Goal: Transaction & Acquisition: Purchase product/service

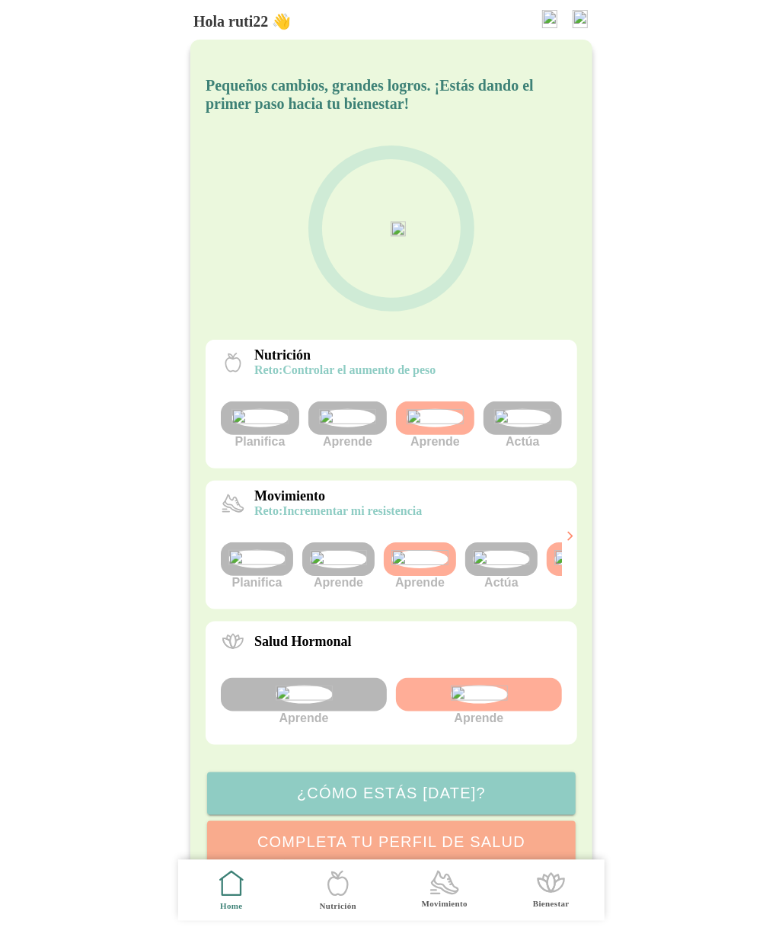
click at [526, 427] on img at bounding box center [522, 418] width 57 height 18
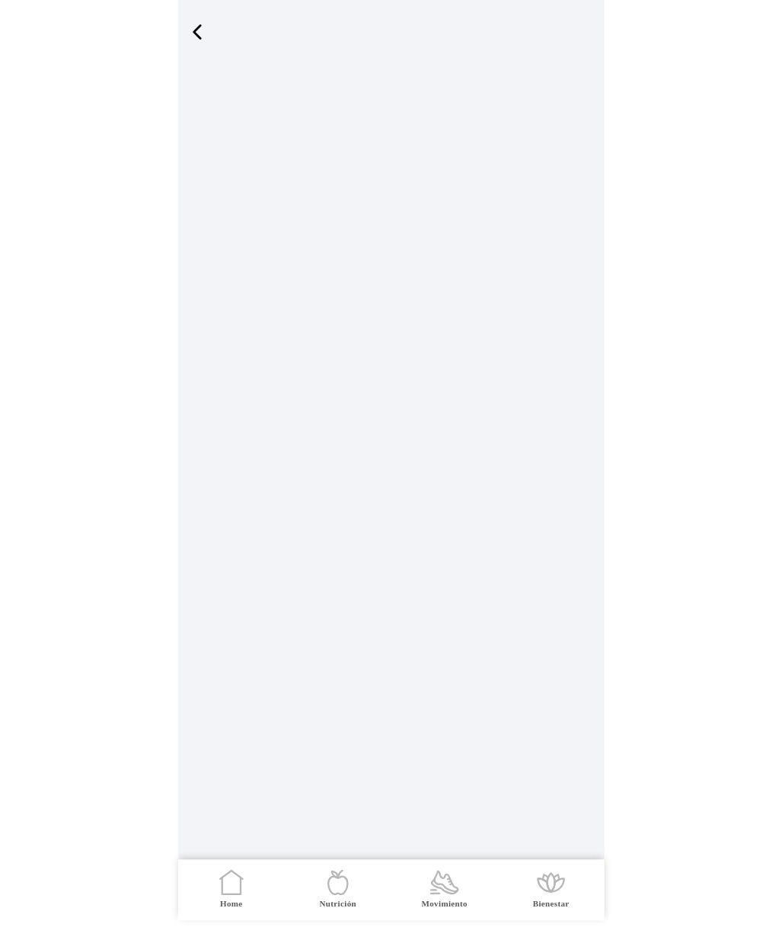
click at [226, 878] on icon ".cls-1 { stroke-width: 0px; } .cls-1, .cls-2 { fill: none; } .cls-2 { stroke-li…" at bounding box center [232, 883] width 32 height 32
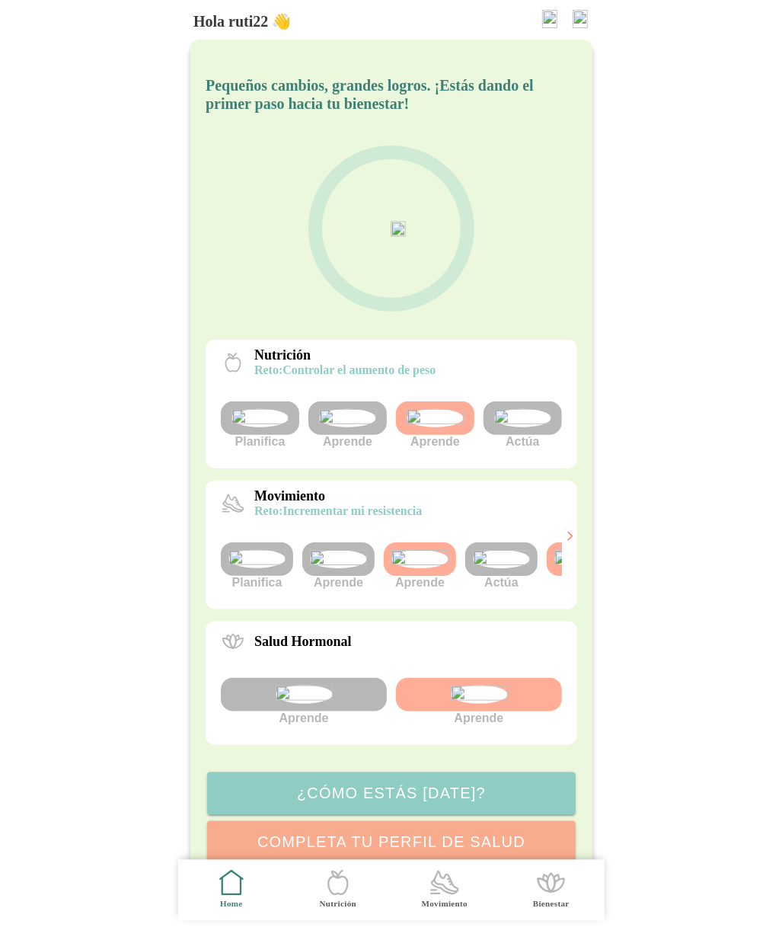
click at [530, 427] on img at bounding box center [522, 418] width 57 height 18
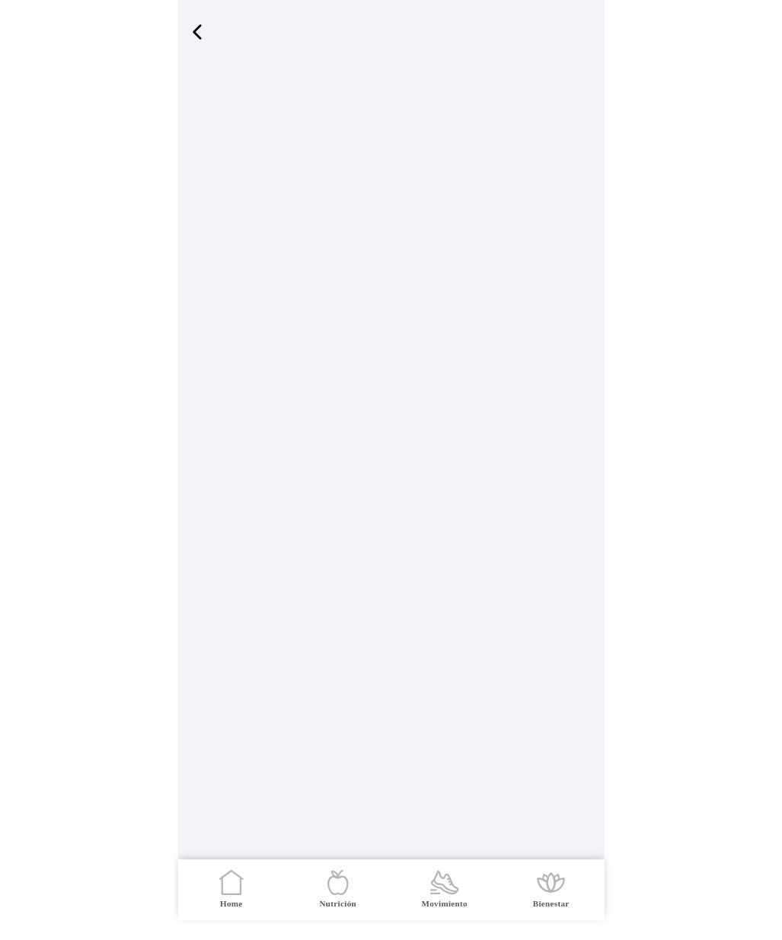
click at [328, 893] on icon ".cls-1 { stroke-width: 0px; } .cls-1, .cls-2 { fill: none; } .cls-2 { stroke-li…" at bounding box center [338, 883] width 32 height 32
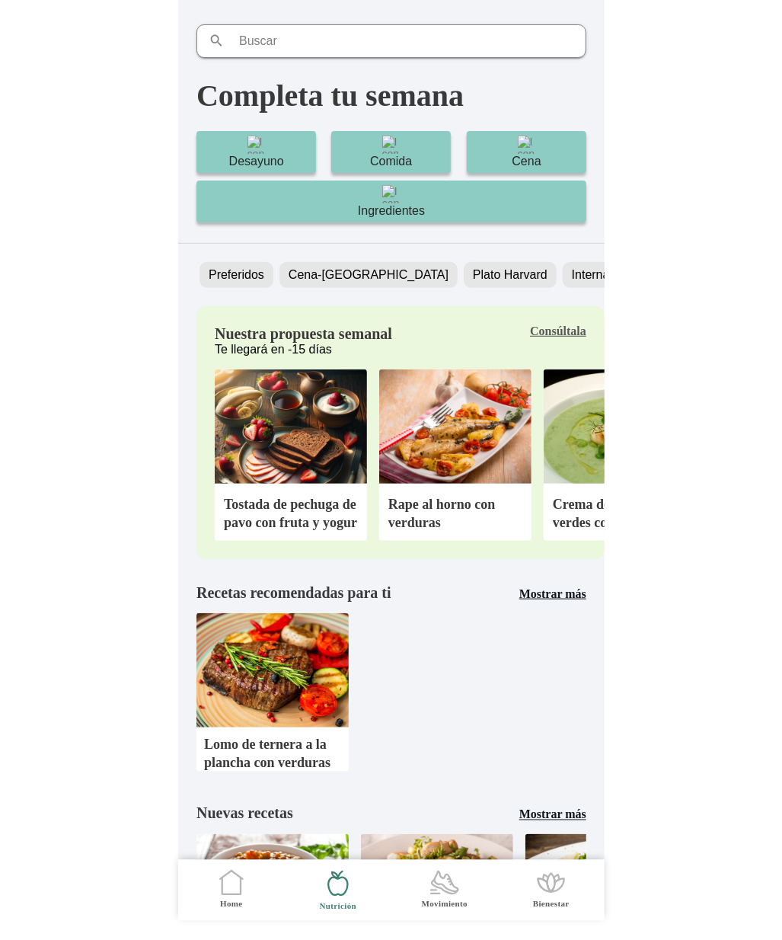
click at [230, 892] on icon ".cls-1 { stroke-width: 0px; } .cls-1, .cls-2 { fill: none; } .cls-2 { stroke-li…" at bounding box center [232, 883] width 32 height 32
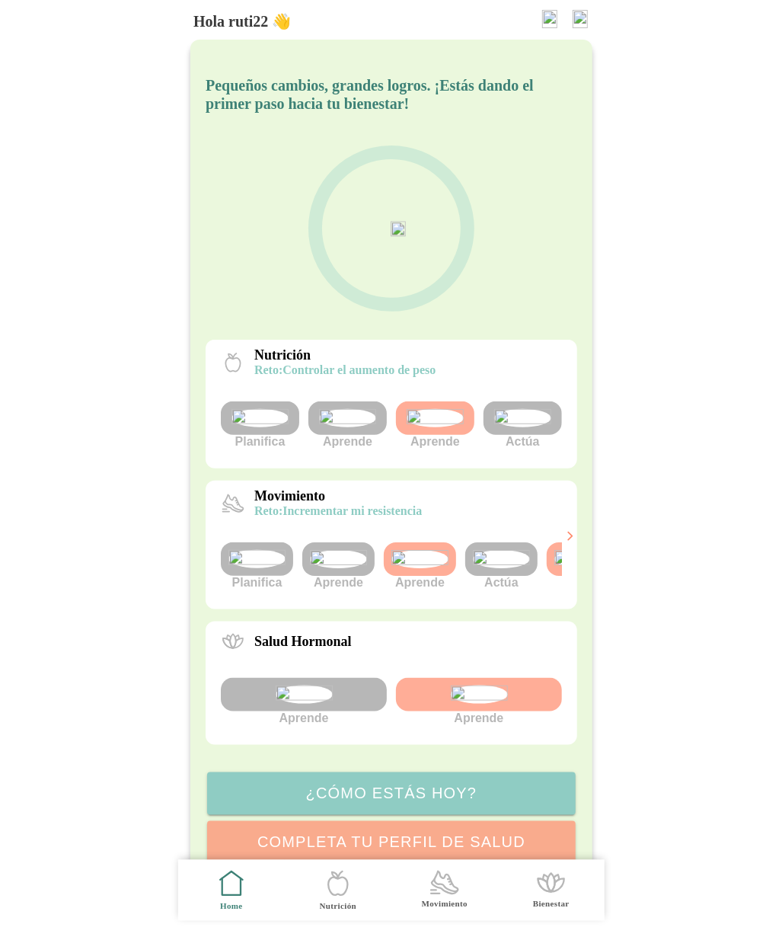
click at [349, 883] on icon ".cls-1 { stroke-width: 0px; } .cls-1, .cls-2 { fill: none; } .cls-2 { stroke-li…" at bounding box center [338, 884] width 32 height 32
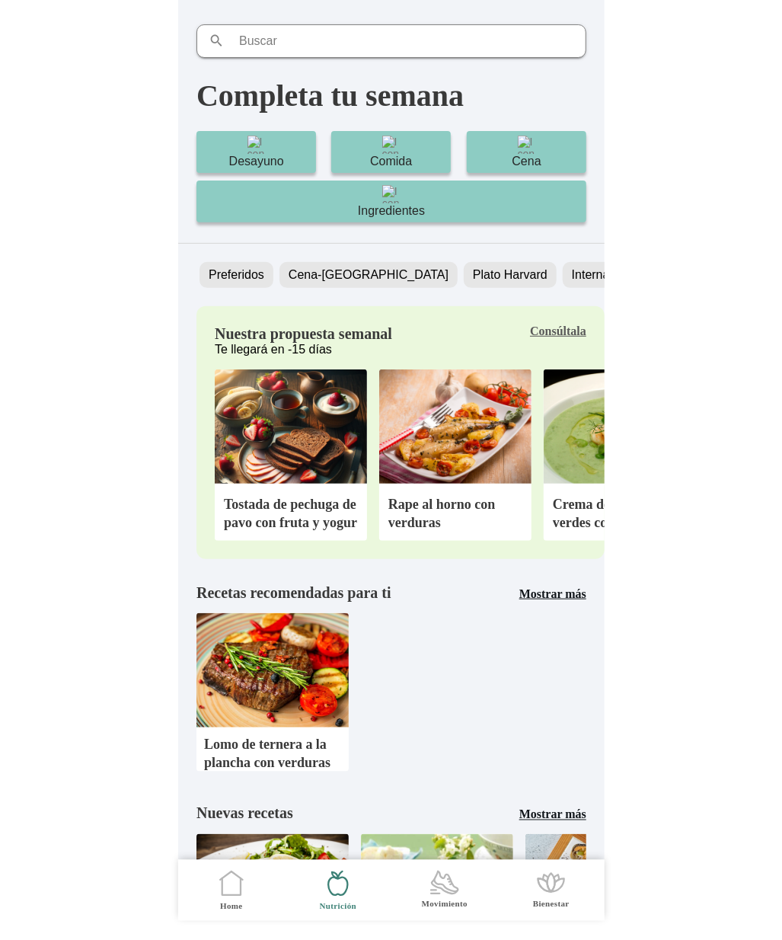
click at [227, 889] on icon ".cls-1 { stroke-width: 0px; } .cls-1, .cls-2 { fill: none; } .cls-2 { stroke-li…" at bounding box center [232, 884] width 32 height 32
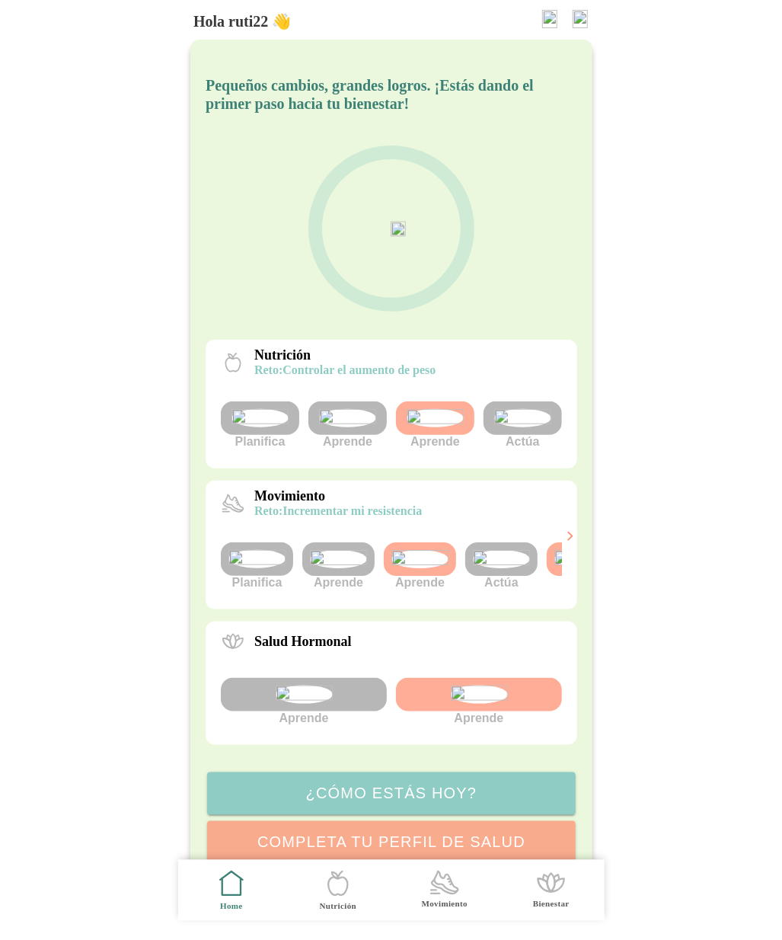
click at [578, 18] on img at bounding box center [580, 19] width 15 height 18
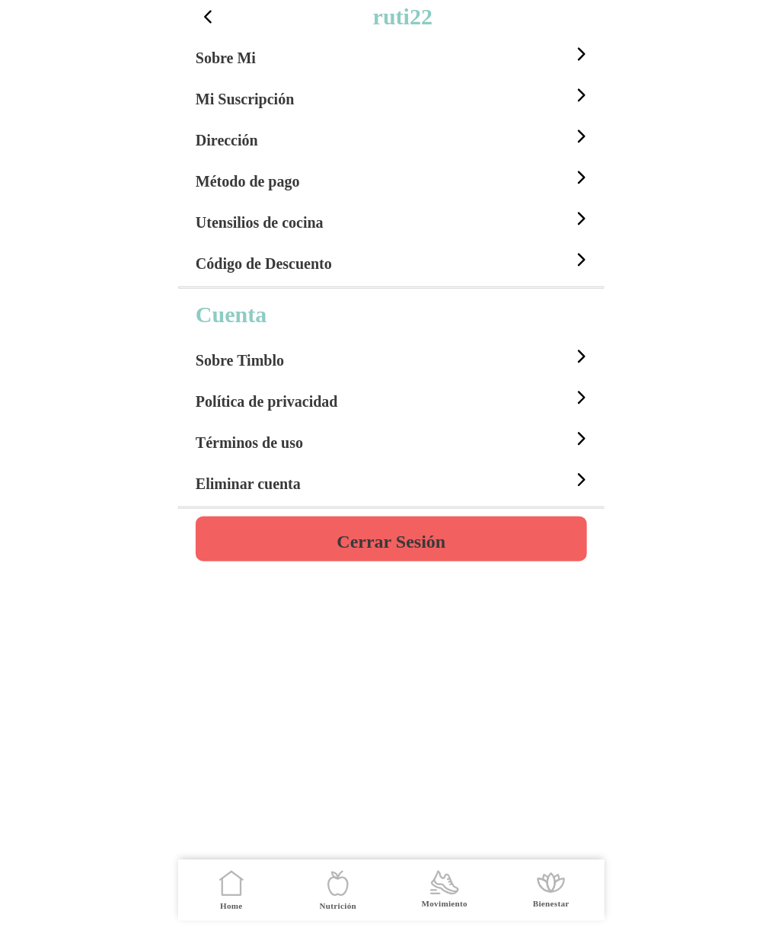
click at [255, 54] on h5 "Sobre Mi" at bounding box center [226, 58] width 60 height 18
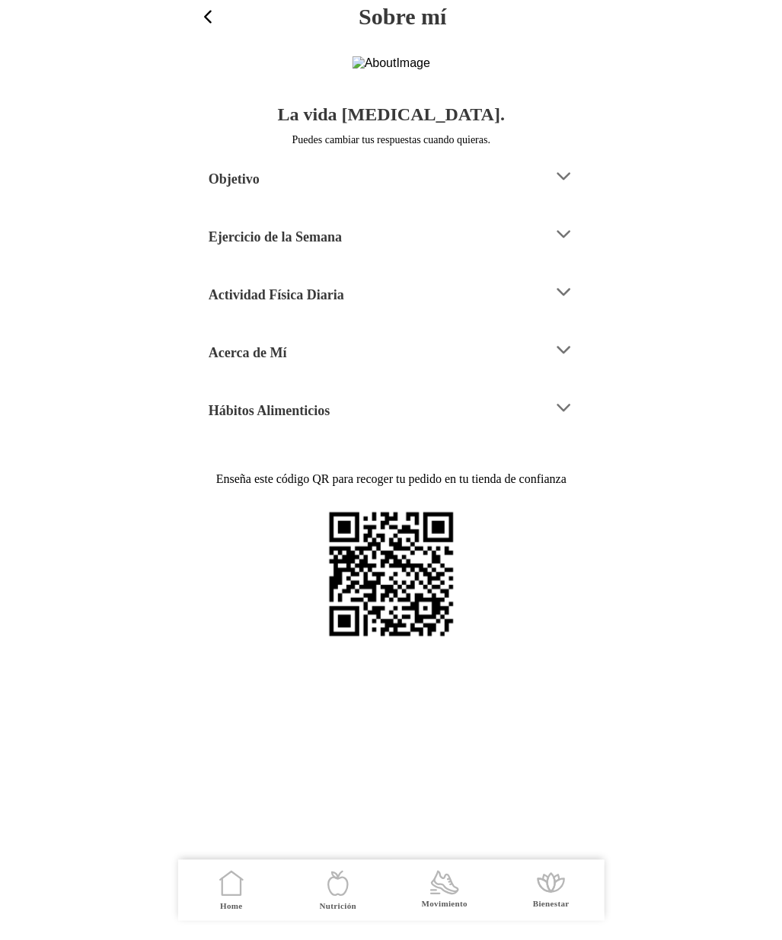
click at [290, 427] on div "Hábitos Alimenticios" at bounding box center [375, 408] width 333 height 39
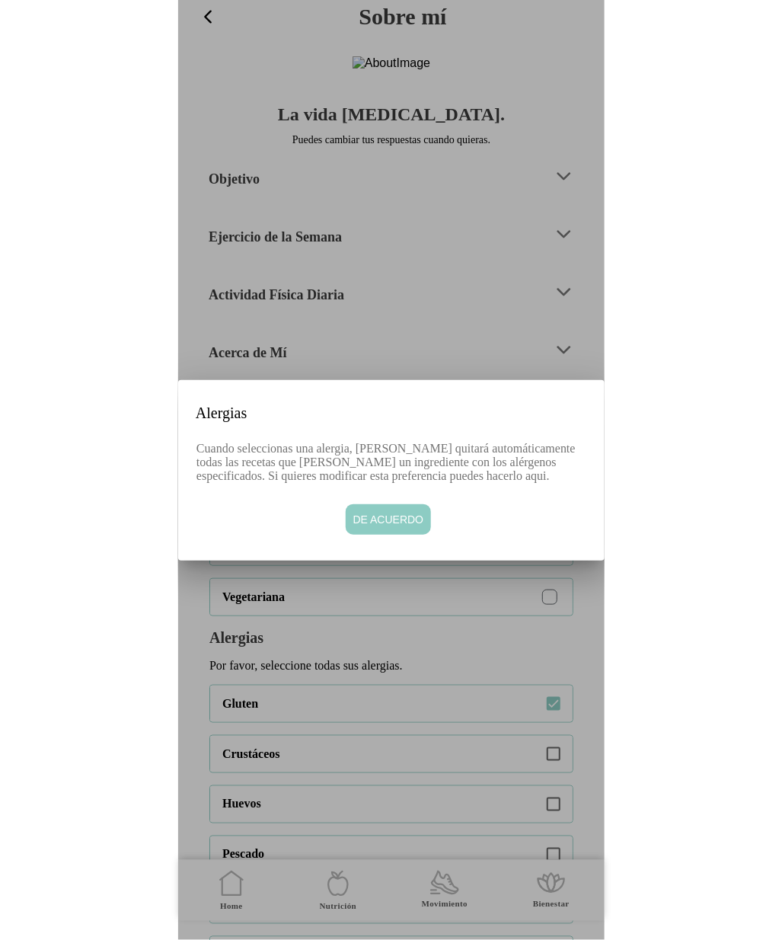
click at [391, 527] on span "De acuerdo" at bounding box center [388, 519] width 71 height 15
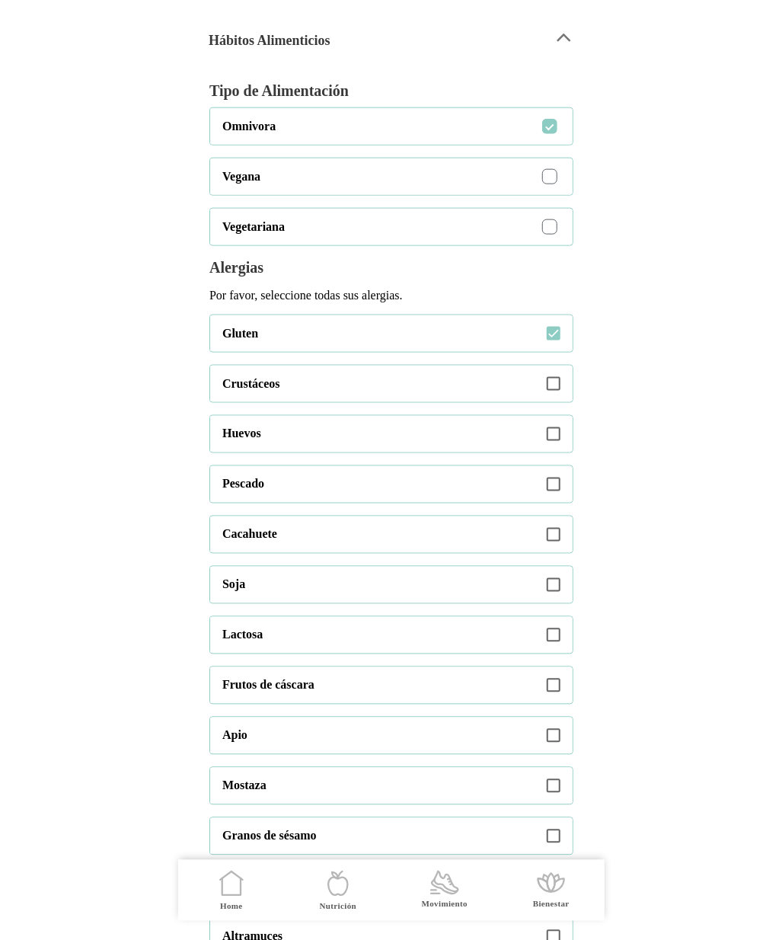
scroll to position [385, 0]
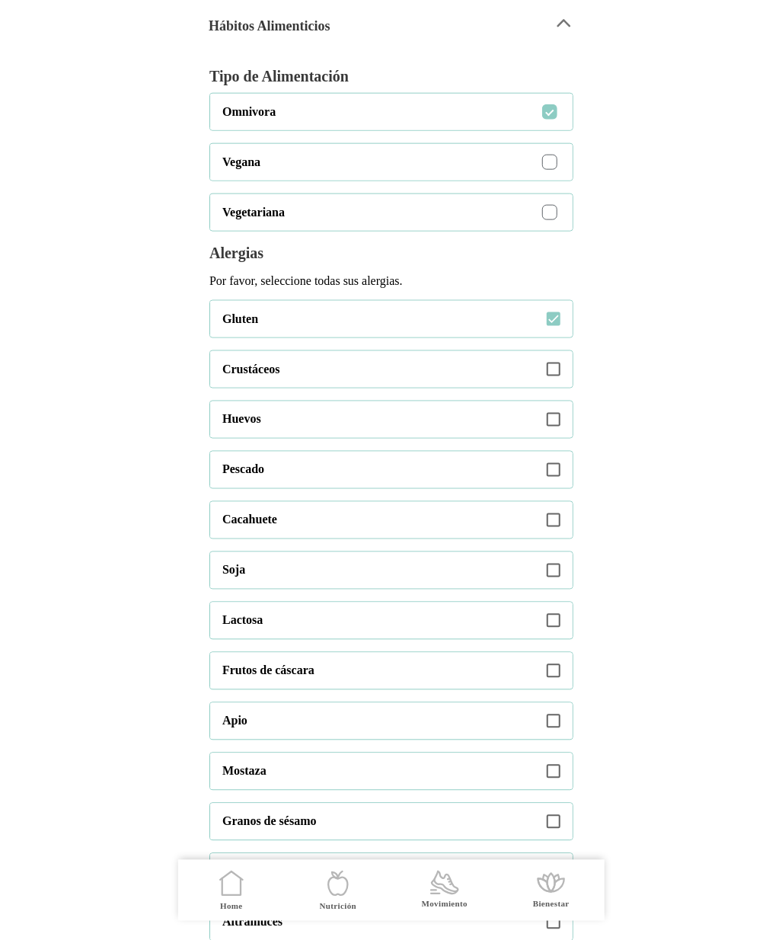
click at [558, 376] on icon at bounding box center [554, 370] width 14 height 14
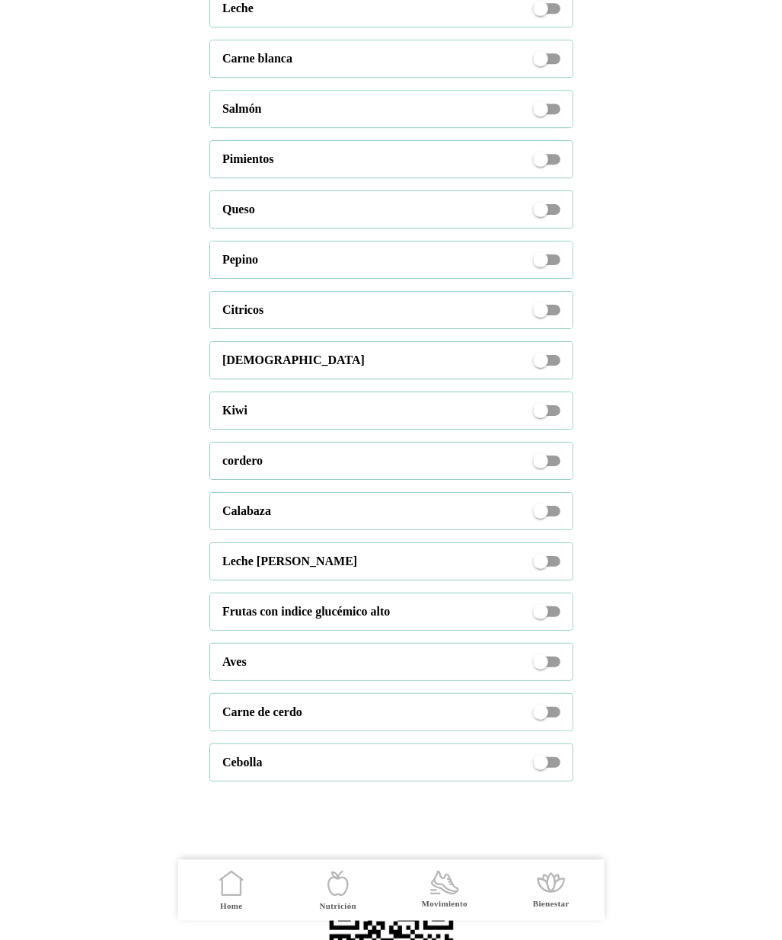
scroll to position [3134, 0]
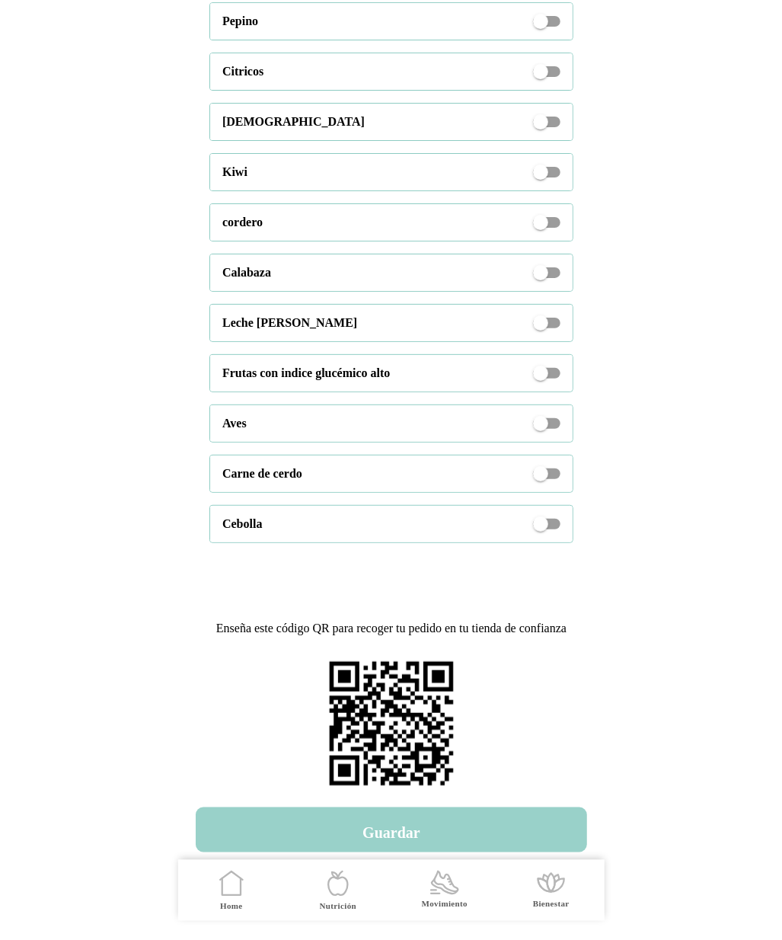
click at [419, 839] on h4 "Guardar" at bounding box center [392, 833] width 58 height 18
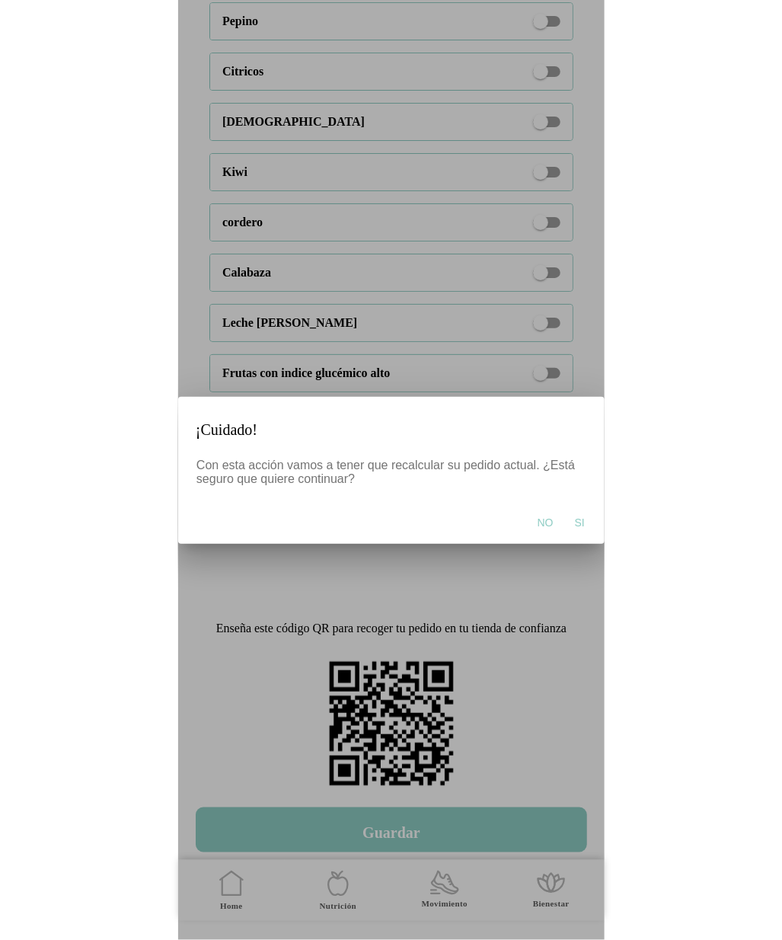
click at [578, 525] on span "Si" at bounding box center [579, 522] width 10 height 15
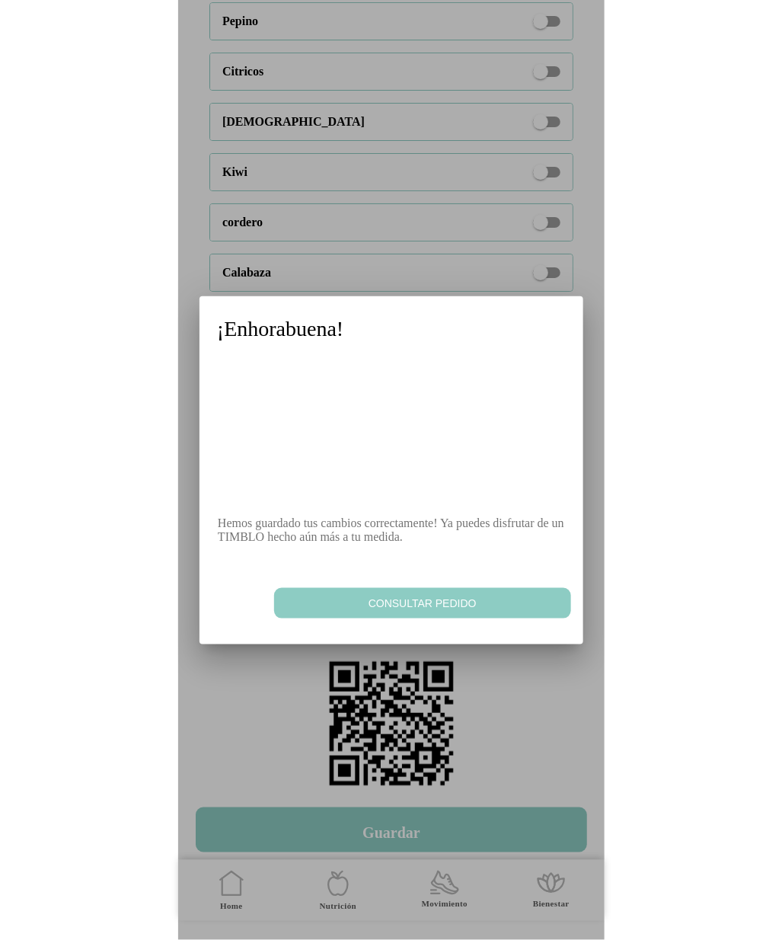
click at [461, 611] on span "Consultar pedido" at bounding box center [422, 603] width 282 height 15
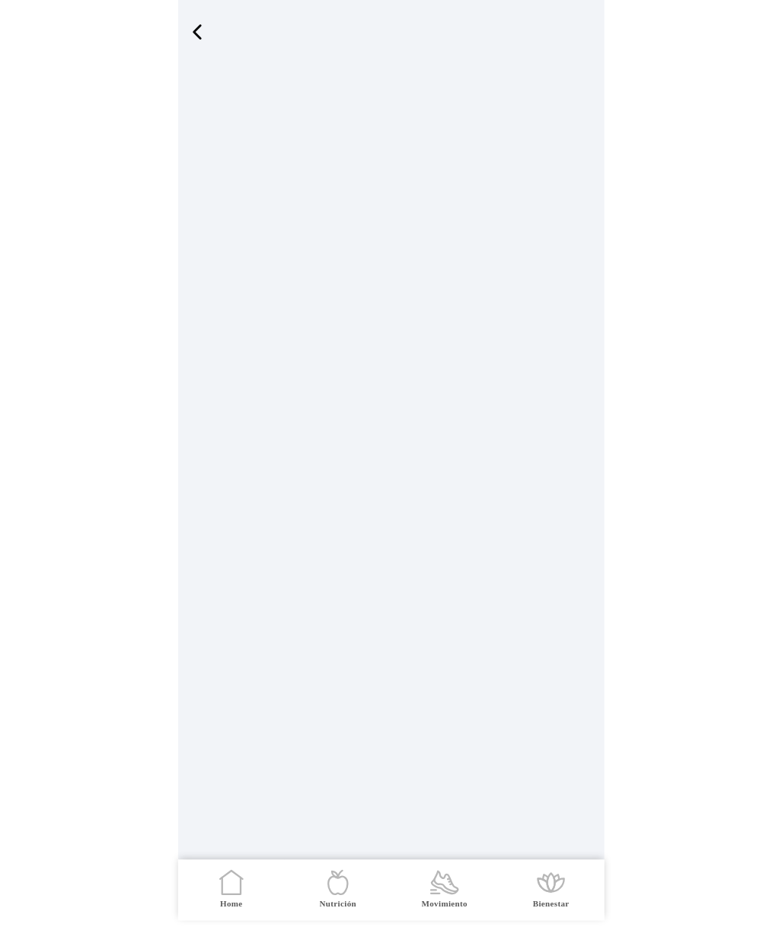
click at [222, 891] on icon at bounding box center [231, 886] width 18 height 17
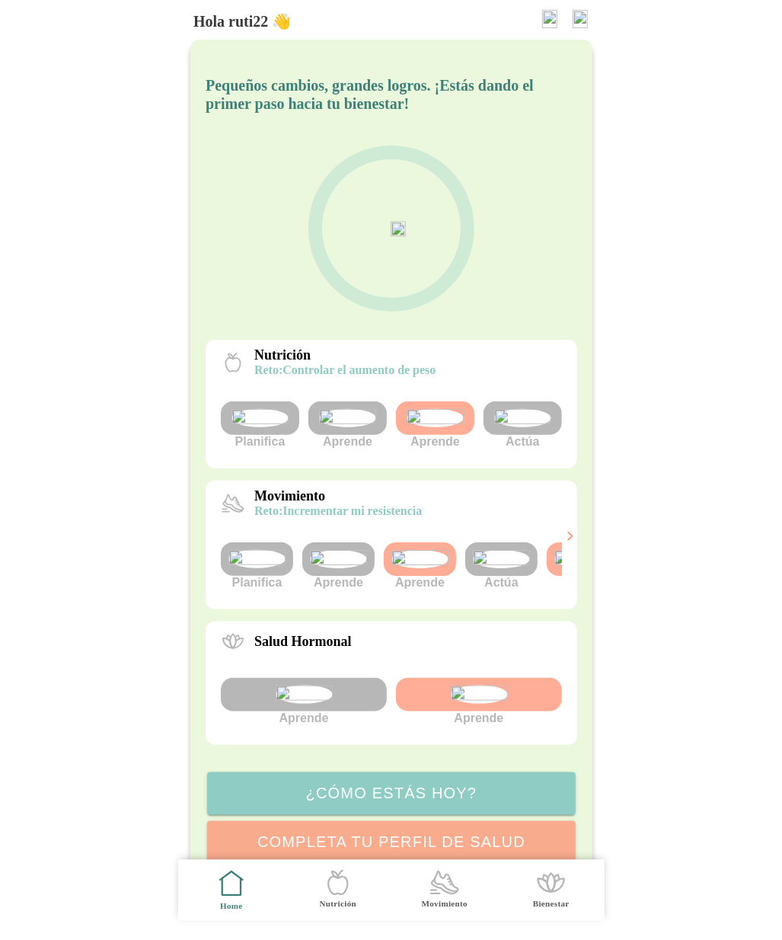
click at [526, 427] on img at bounding box center [522, 418] width 57 height 18
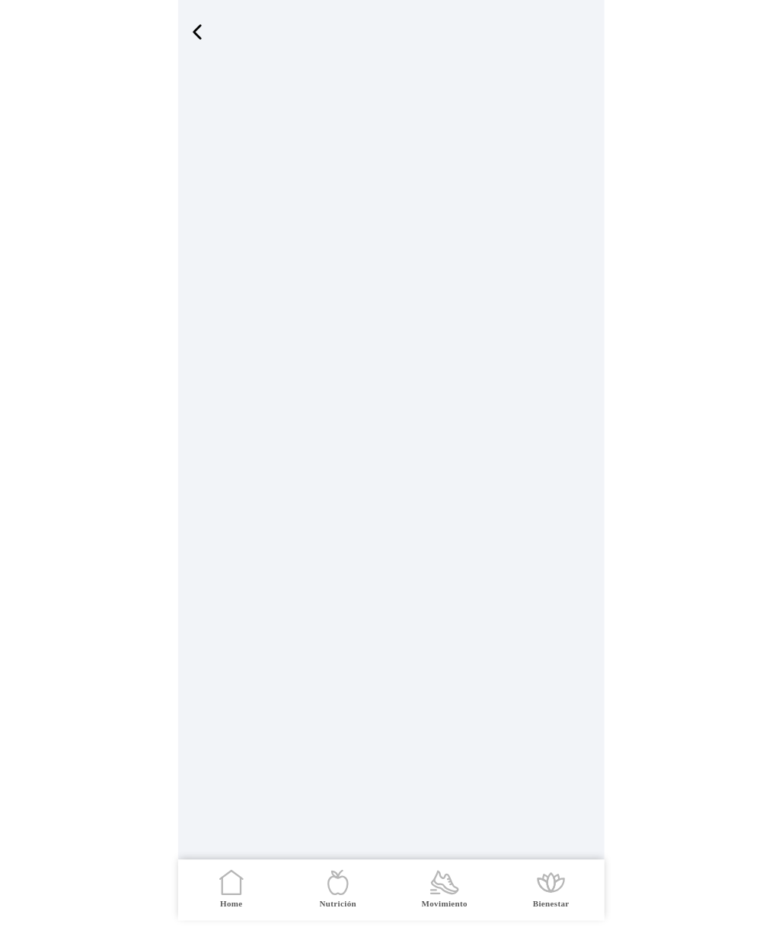
click at [213, 888] on span "Home" at bounding box center [231, 890] width 88 height 61
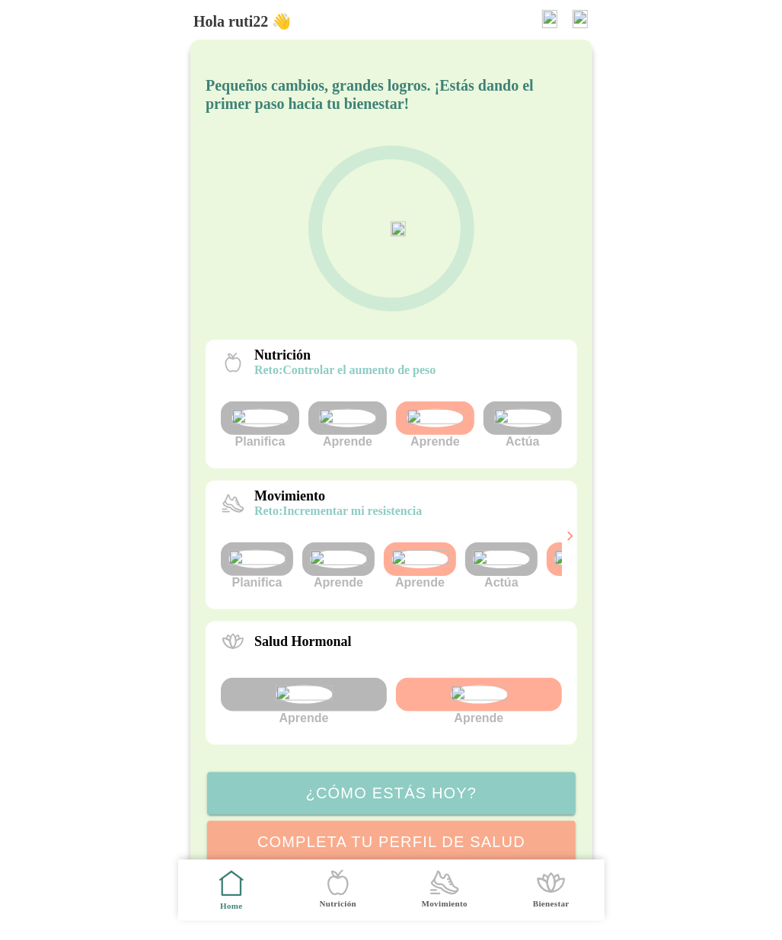
click at [548, 15] on img at bounding box center [549, 19] width 15 height 18
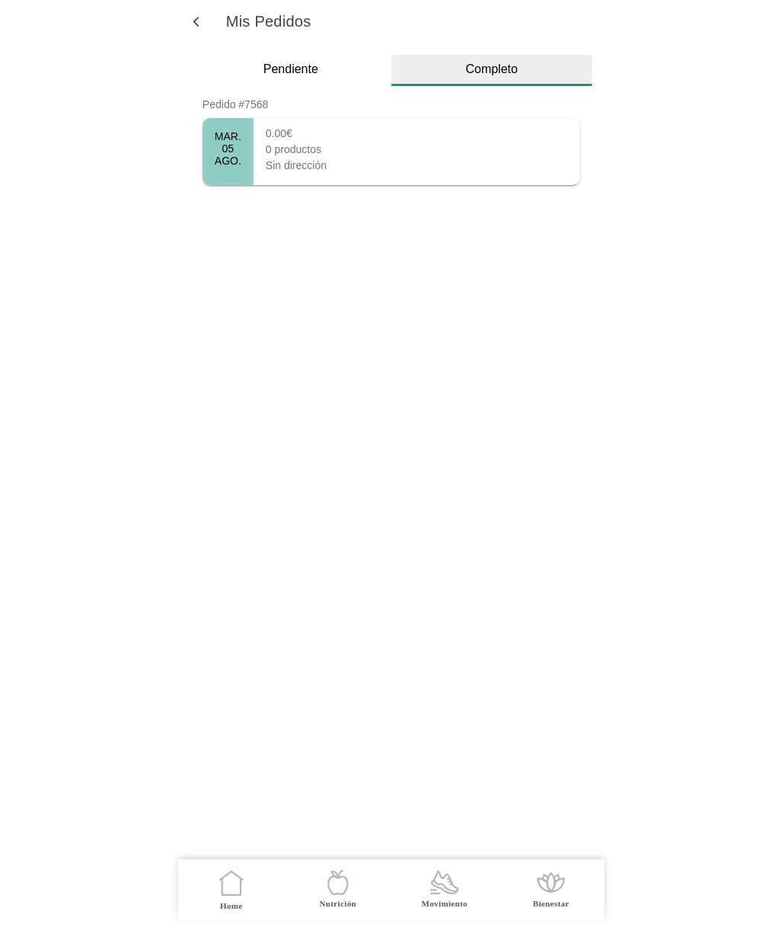
click at [515, 67] on div "Completo" at bounding box center [492, 69] width 201 height 14
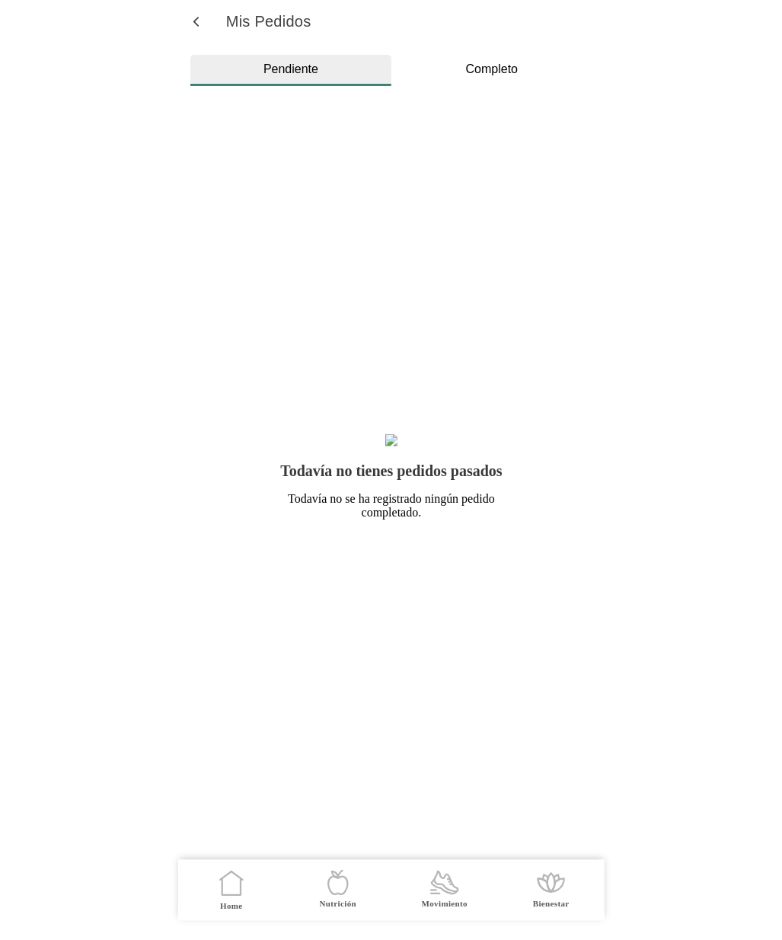
click at [277, 71] on div "Pendiente" at bounding box center [290, 69] width 201 height 14
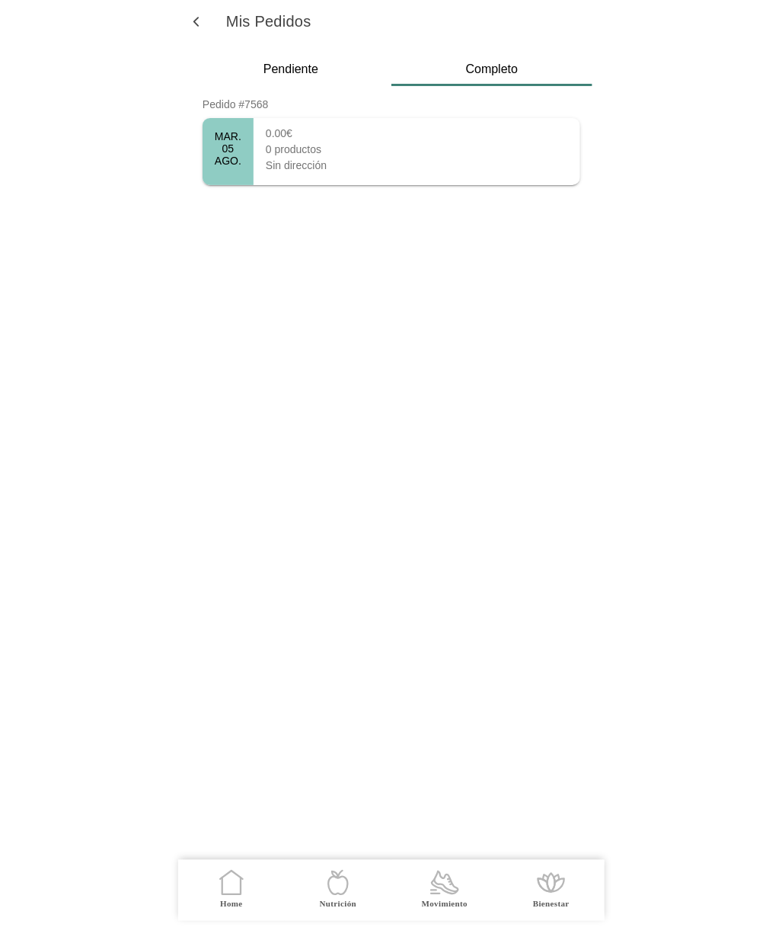
click at [227, 884] on icon ".cls-1 { stroke-width: 0px; } .cls-1, .cls-2 { fill: none; } .cls-2 { stroke-li…" at bounding box center [232, 883] width 32 height 32
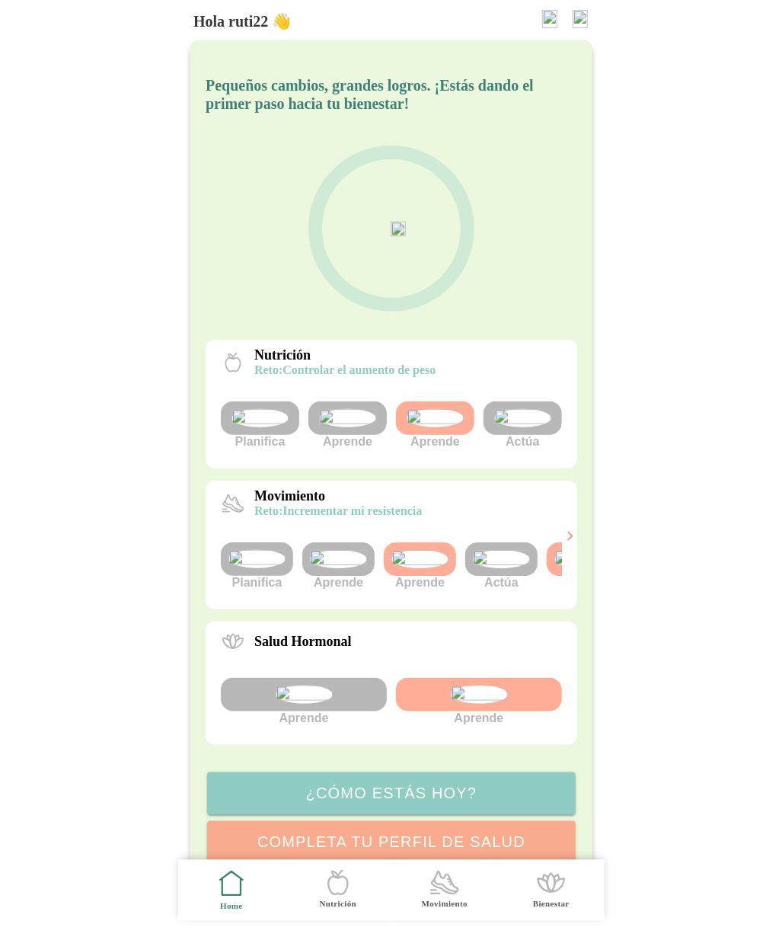
click at [530, 427] on img at bounding box center [522, 418] width 57 height 18
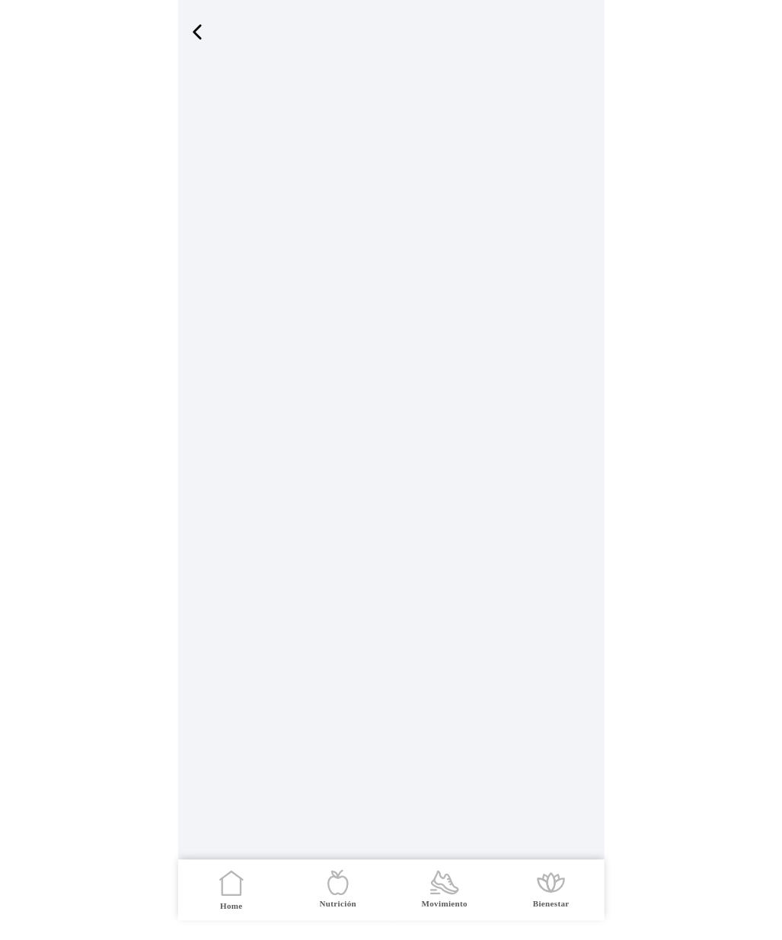
click at [202, 27] on span "button" at bounding box center [197, 32] width 23 height 23
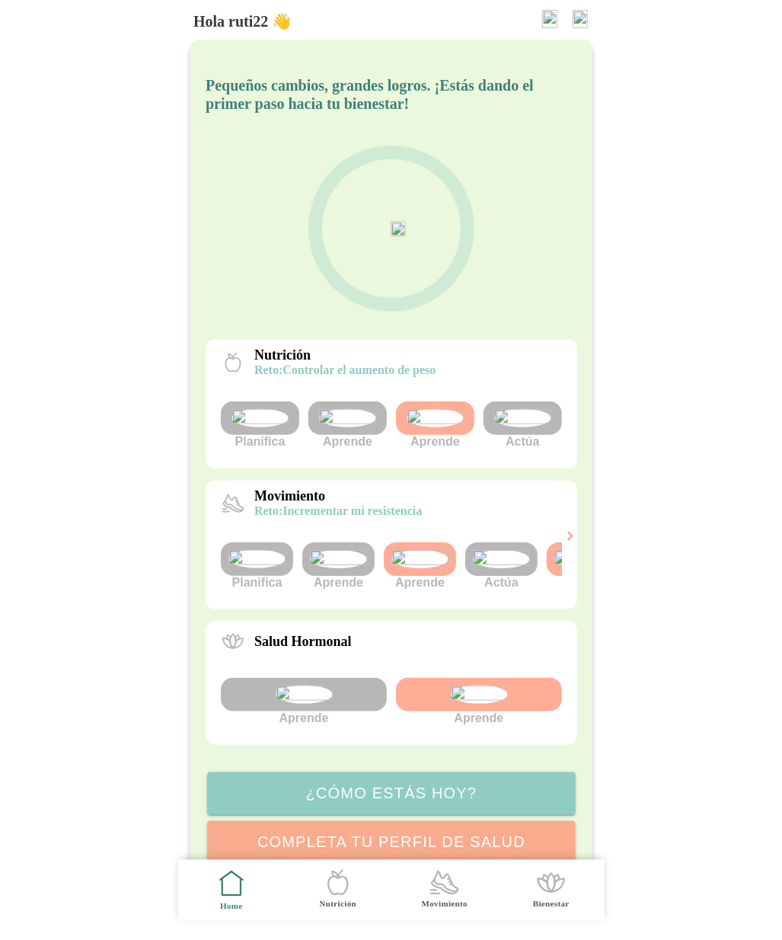
click at [582, 21] on img at bounding box center [580, 19] width 15 height 18
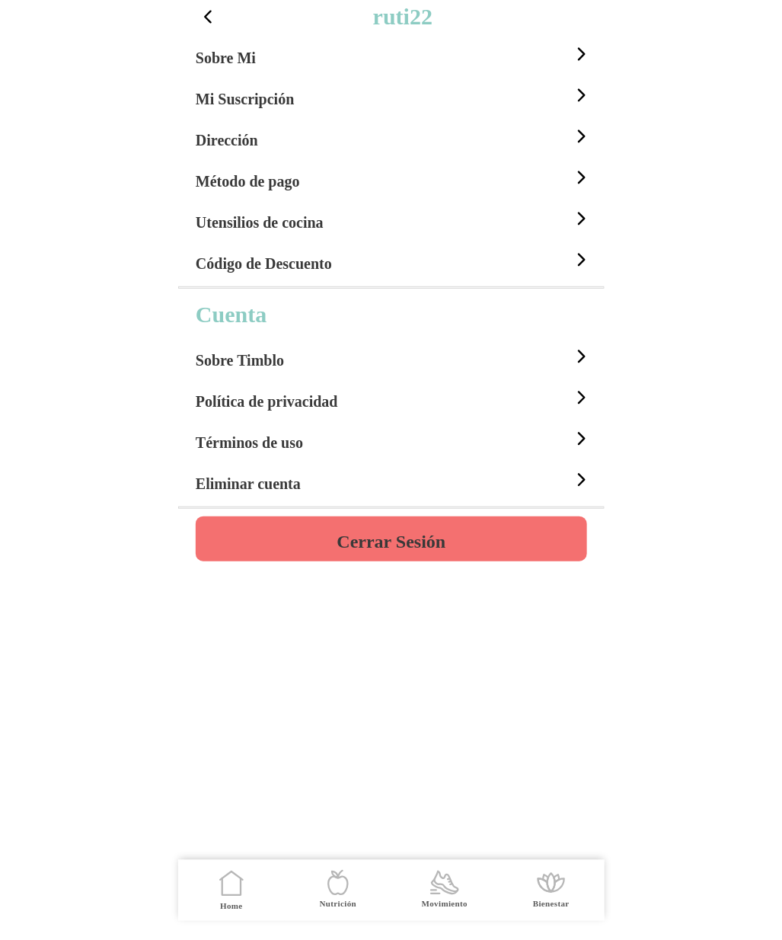
click at [411, 533] on h4 "Cerrar Sesión" at bounding box center [391, 542] width 109 height 18
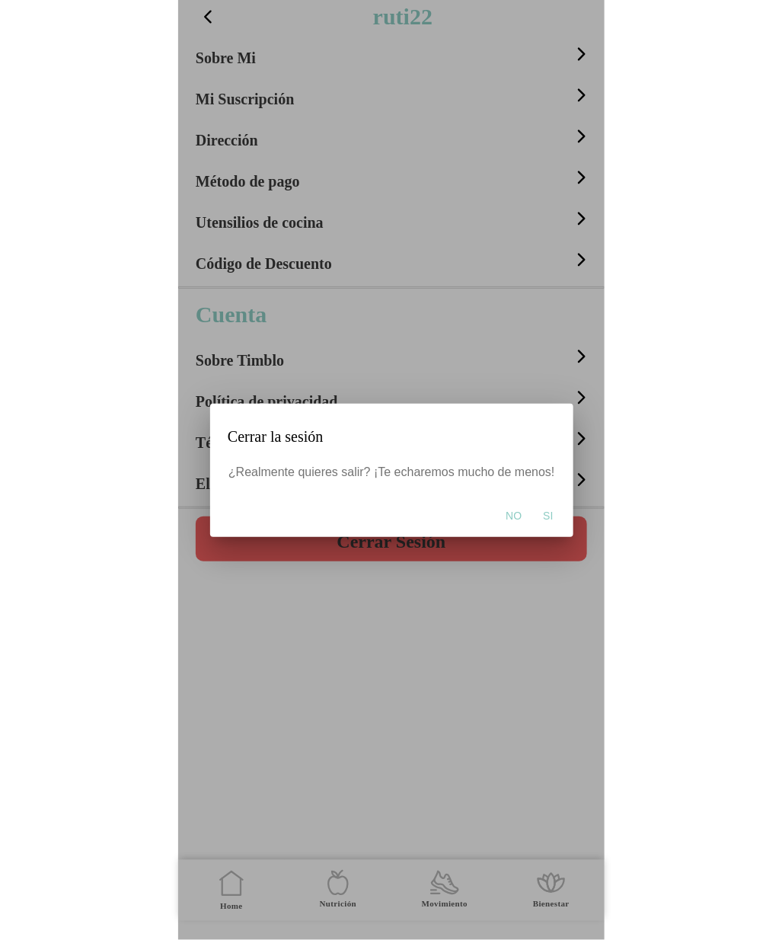
click at [551, 517] on button "Si" at bounding box center [548, 516] width 25 height 30
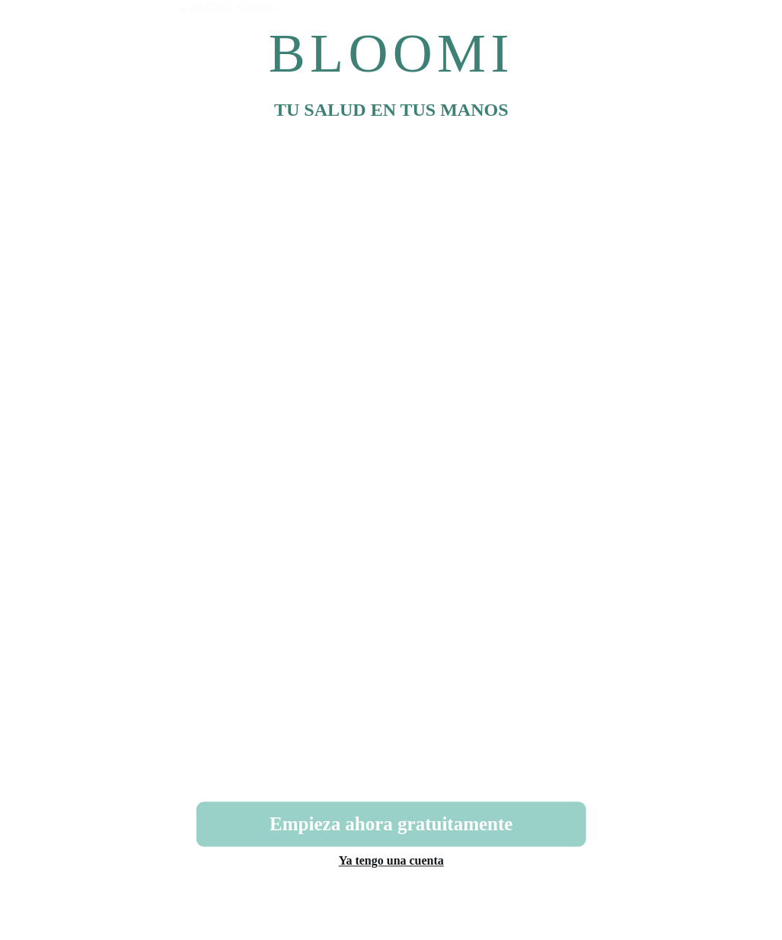
click at [405, 833] on button "Empieza ahora gratuitamente" at bounding box center [392, 824] width 390 height 45
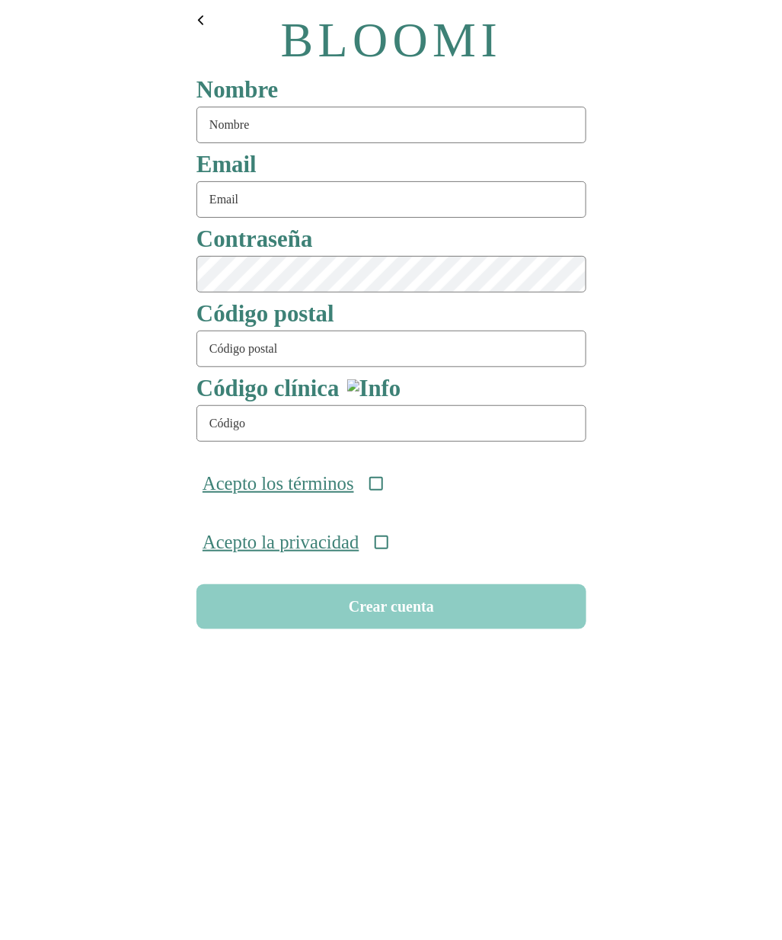
click at [258, 133] on input "text" at bounding box center [392, 125] width 390 height 37
type input "ruti11"
type input "ruti11@test.com"
type input "08911"
type input "ONC-UOM-001"
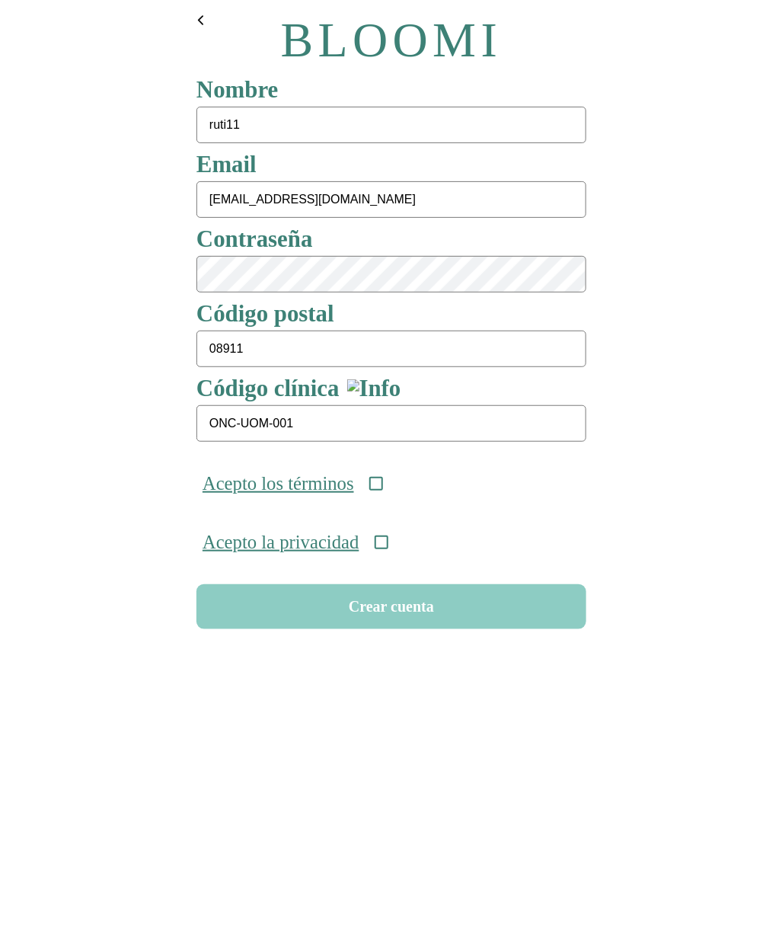
click at [382, 486] on icon at bounding box center [376, 484] width 14 height 14
click at [388, 549] on icon at bounding box center [381, 543] width 14 height 14
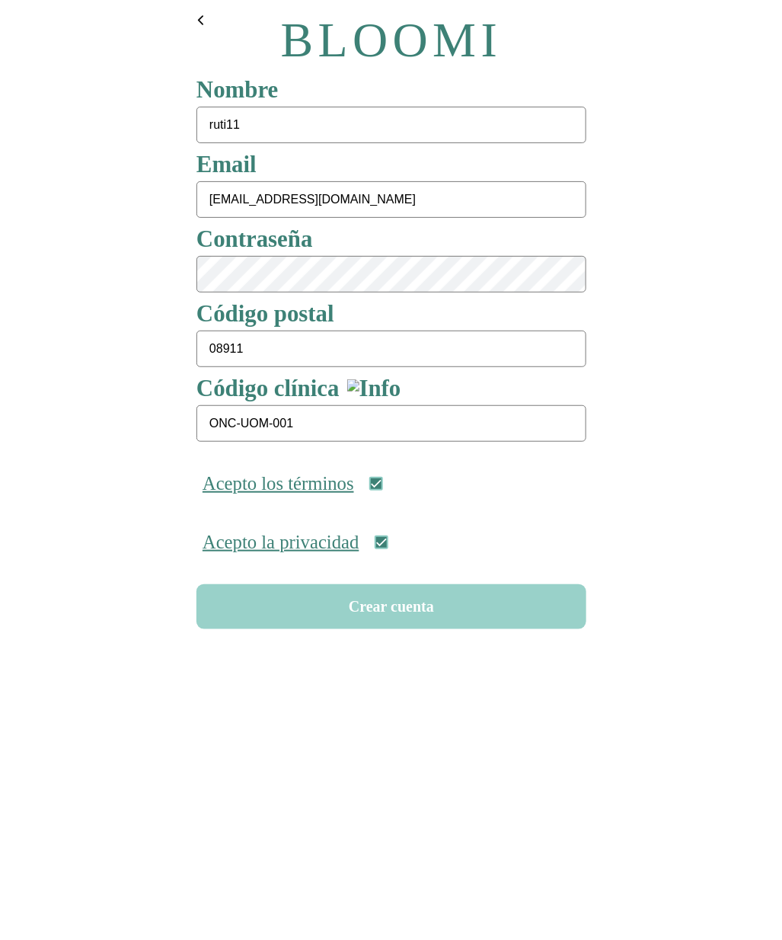
click at [410, 627] on button "Crear cuenta" at bounding box center [392, 606] width 390 height 45
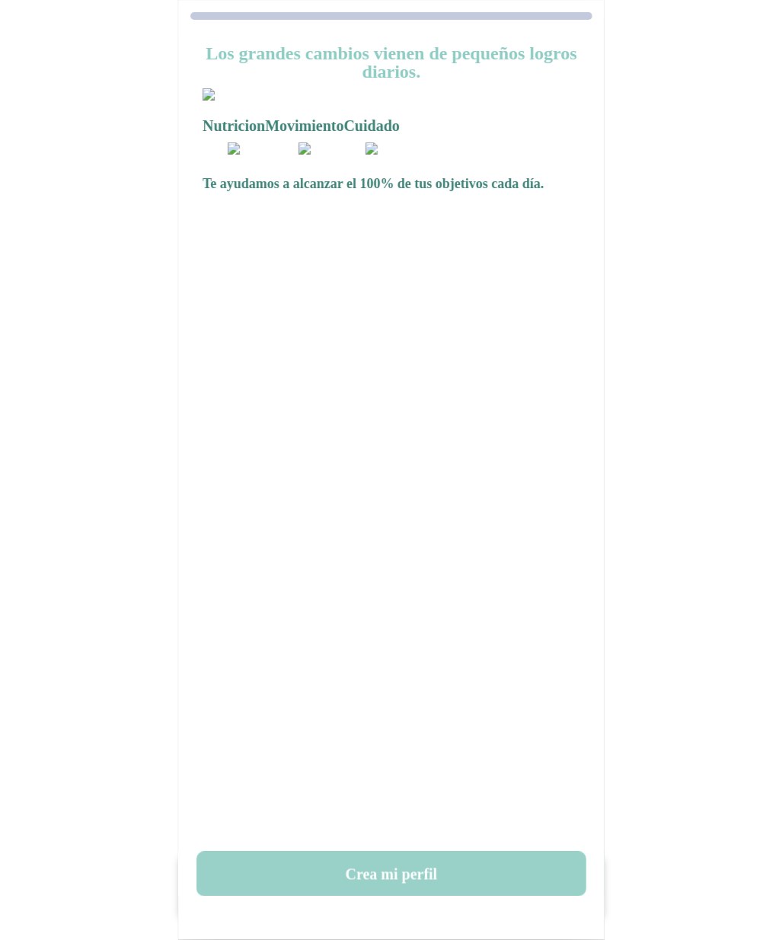
click at [412, 878] on button "Crea mi perfil" at bounding box center [392, 874] width 390 height 45
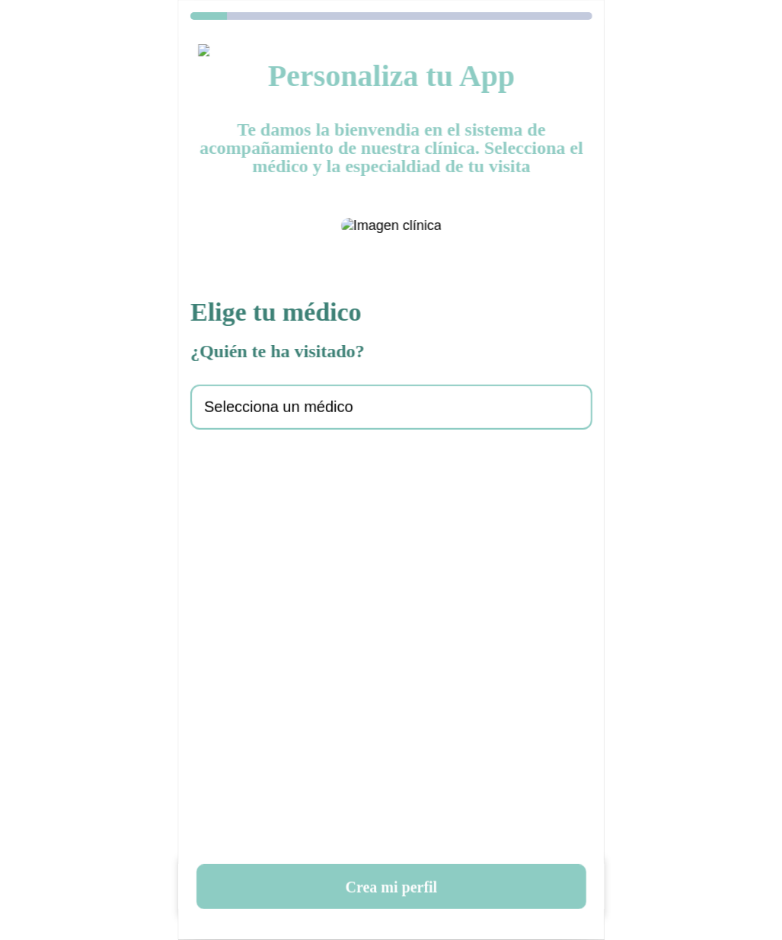
click at [353, 430] on div "Selecciona un médico" at bounding box center [391, 407] width 402 height 45
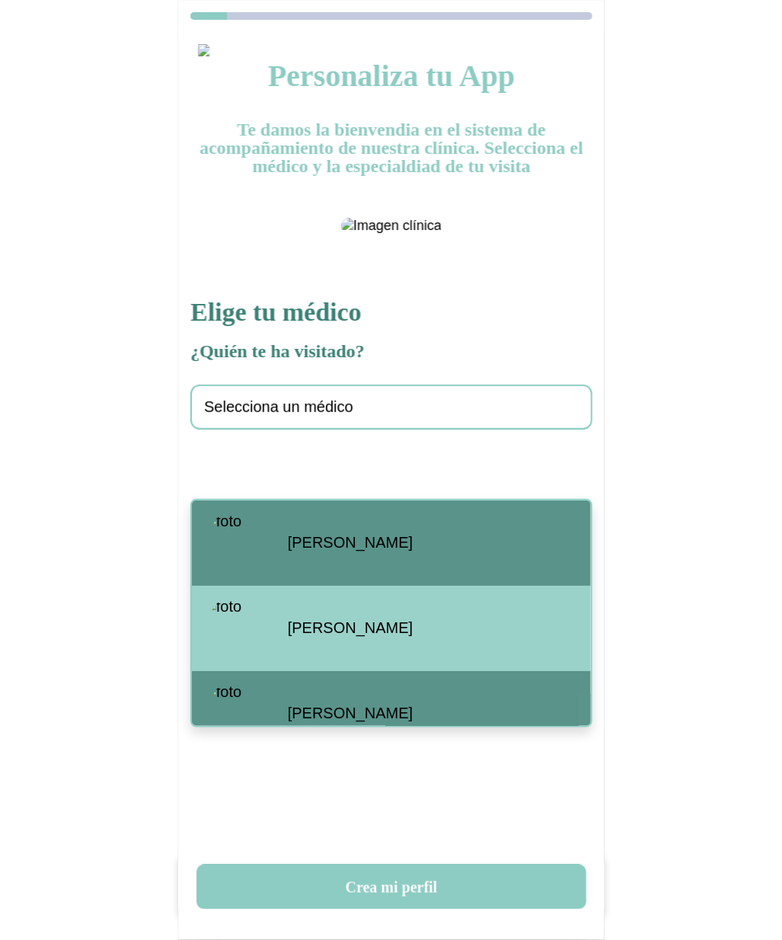
click at [325, 549] on span "Santiago Viteri" at bounding box center [350, 543] width 125 height 18
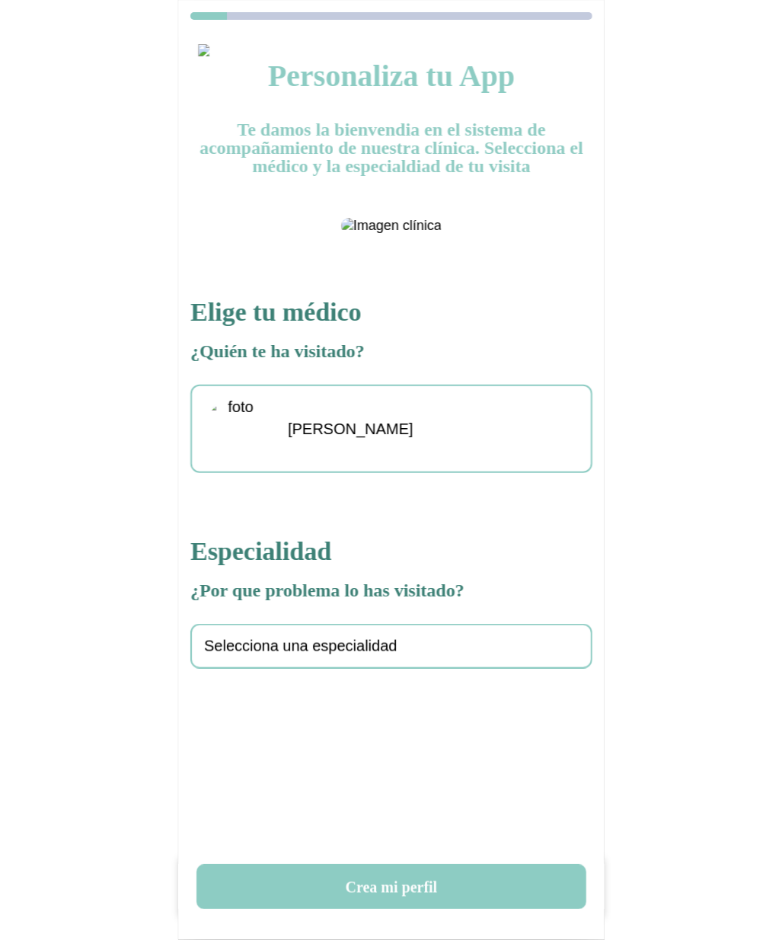
click at [276, 655] on span "Selecciona una especialidad" at bounding box center [301, 647] width 194 height 18
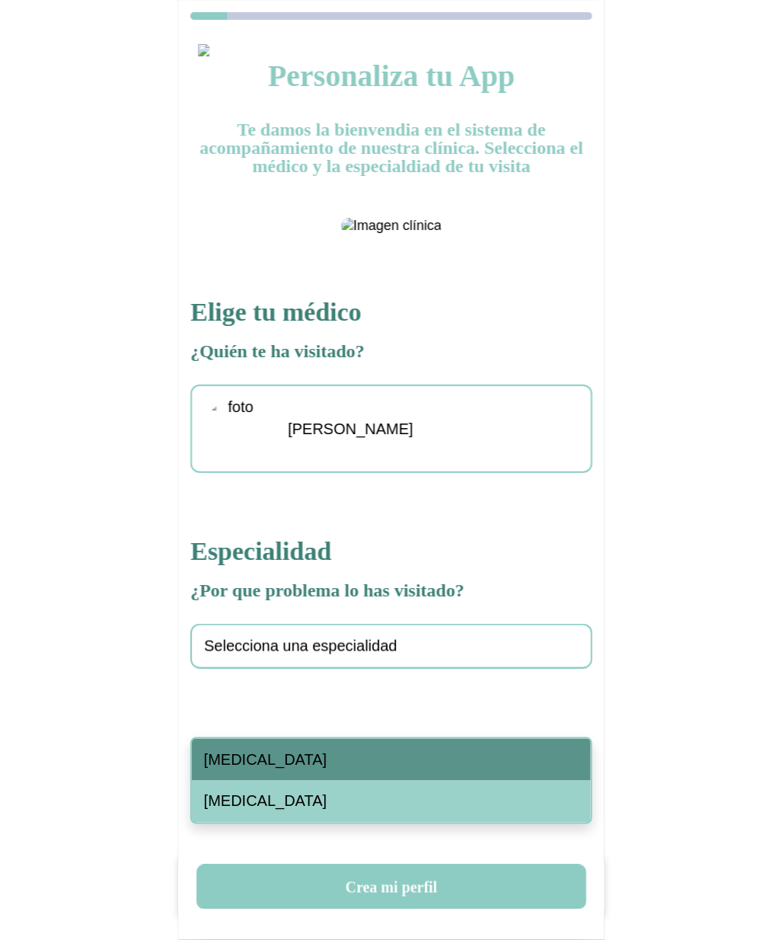
click at [280, 754] on span "Cáncer de pulmón" at bounding box center [265, 760] width 123 height 18
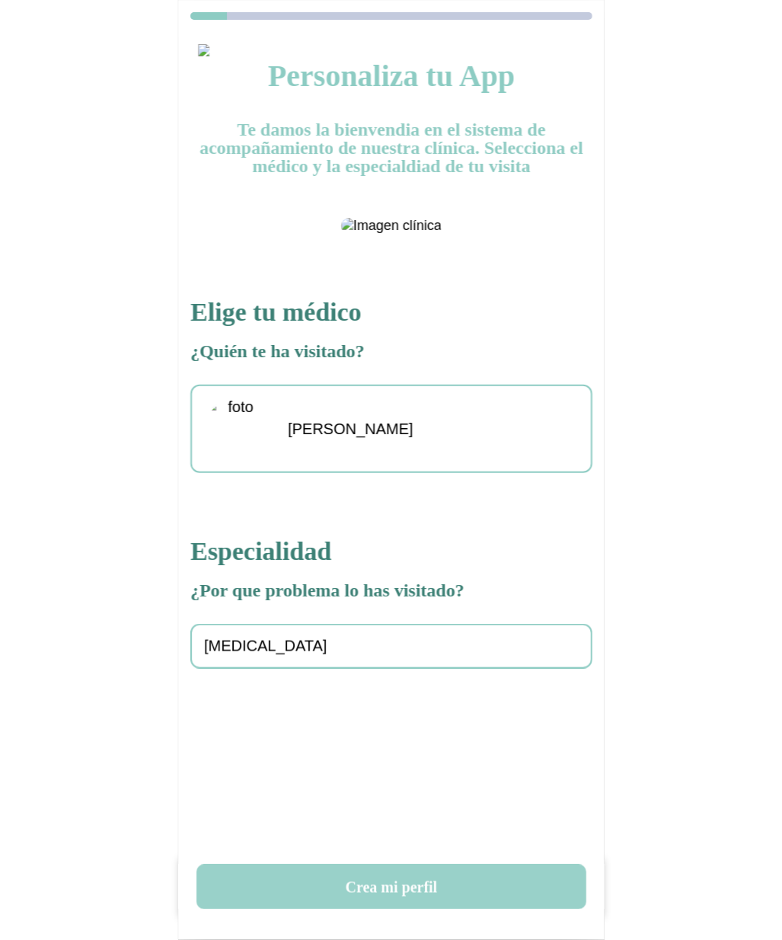
click at [411, 869] on button "Crea mi perfil" at bounding box center [392, 887] width 390 height 45
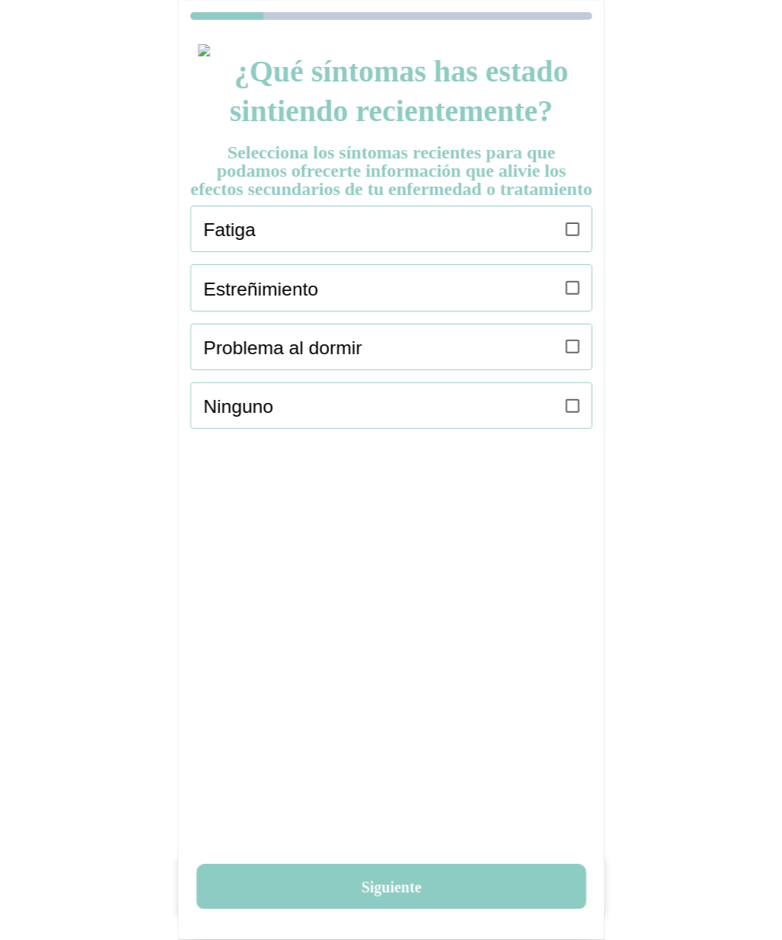
click at [574, 236] on icon at bounding box center [573, 229] width 14 height 14
click at [573, 295] on icon at bounding box center [573, 288] width 14 height 14
click at [573, 354] on icon at bounding box center [573, 347] width 14 height 14
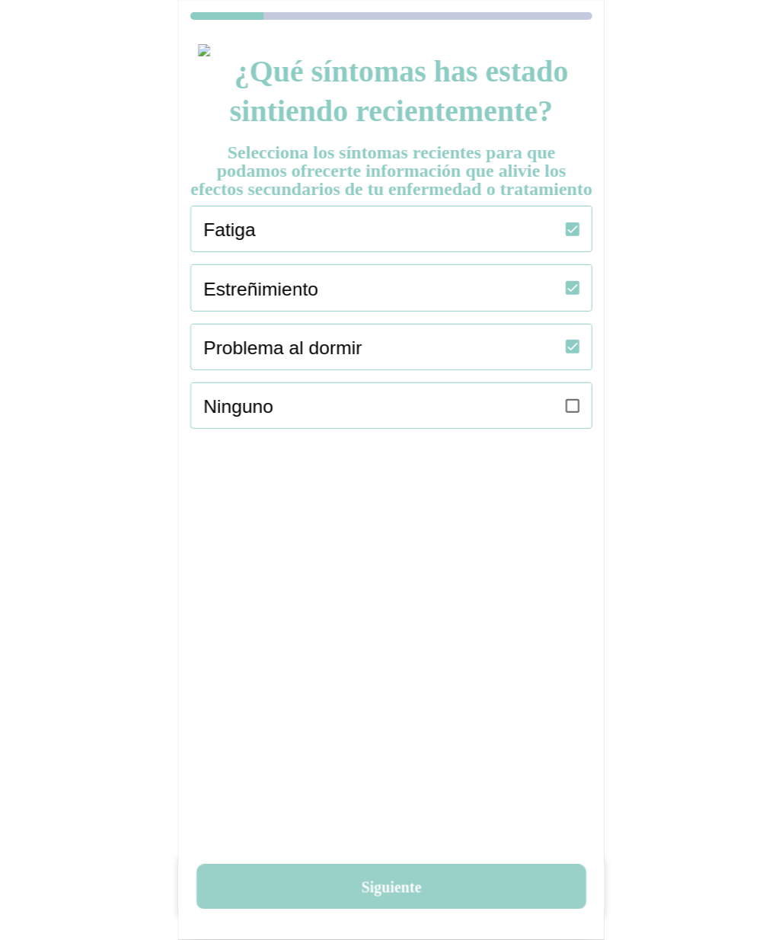
click at [406, 874] on button "Siguiente" at bounding box center [392, 887] width 390 height 45
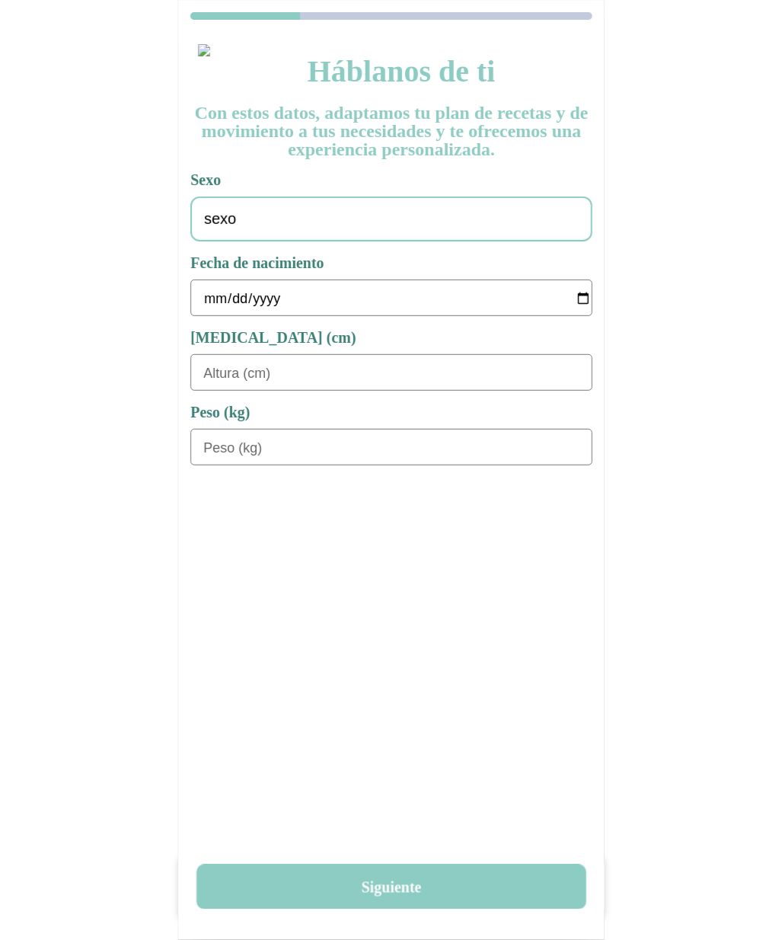
click at [288, 239] on div "sexo" at bounding box center [391, 219] width 402 height 45
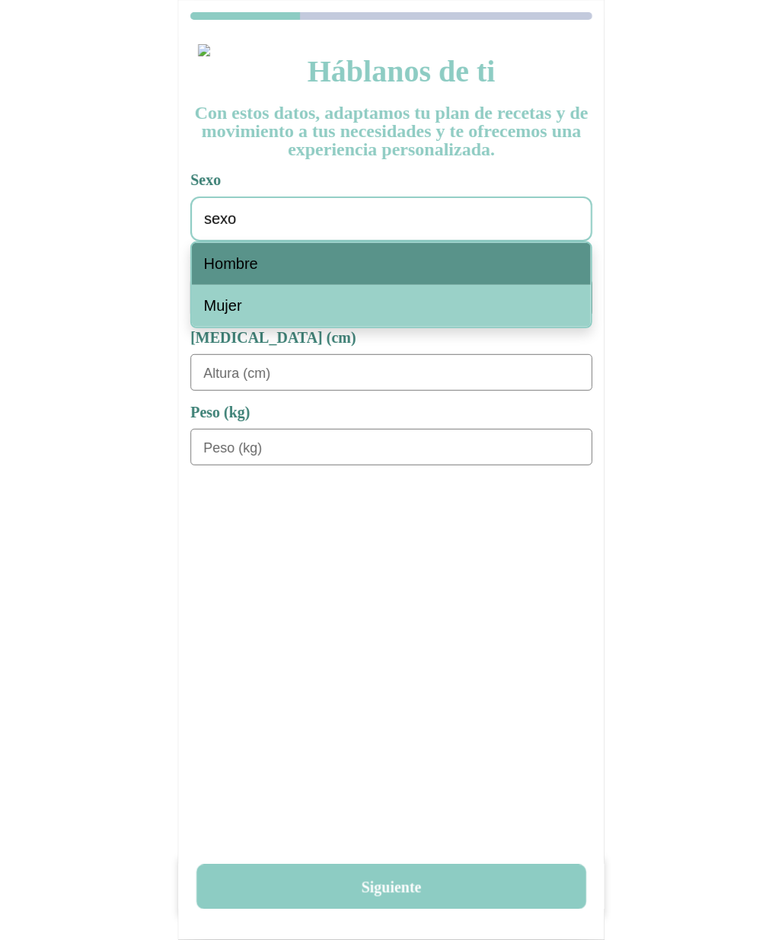
click at [274, 285] on div "Hombre" at bounding box center [391, 306] width 399 height 42
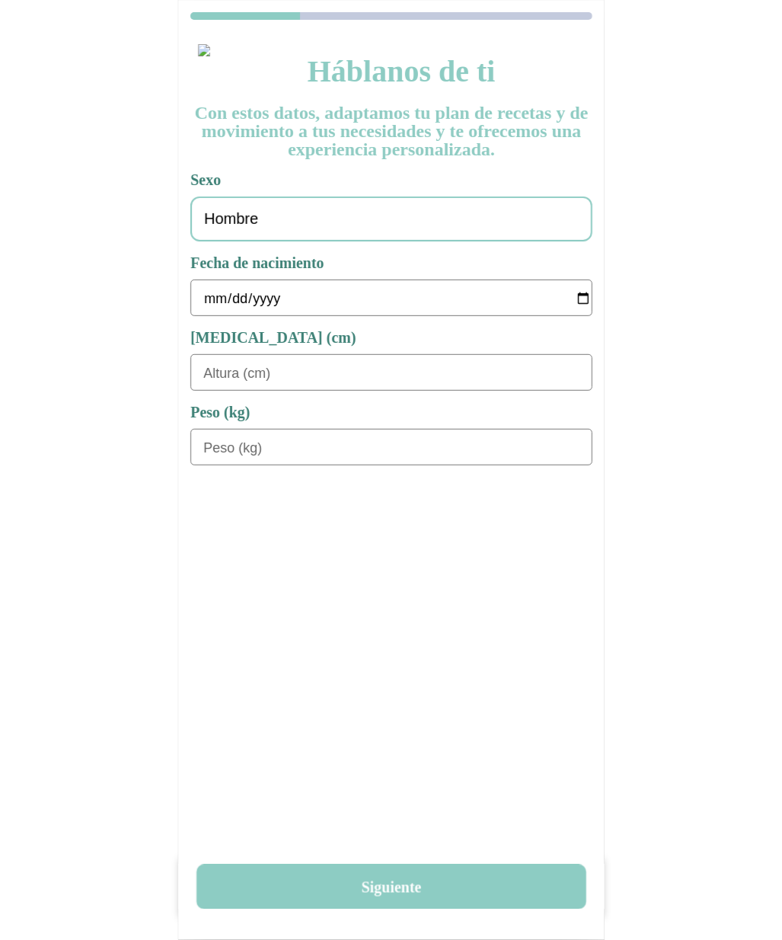
click at [223, 293] on input "date" at bounding box center [397, 298] width 389 height 37
type input "1978-01-01"
type input "180"
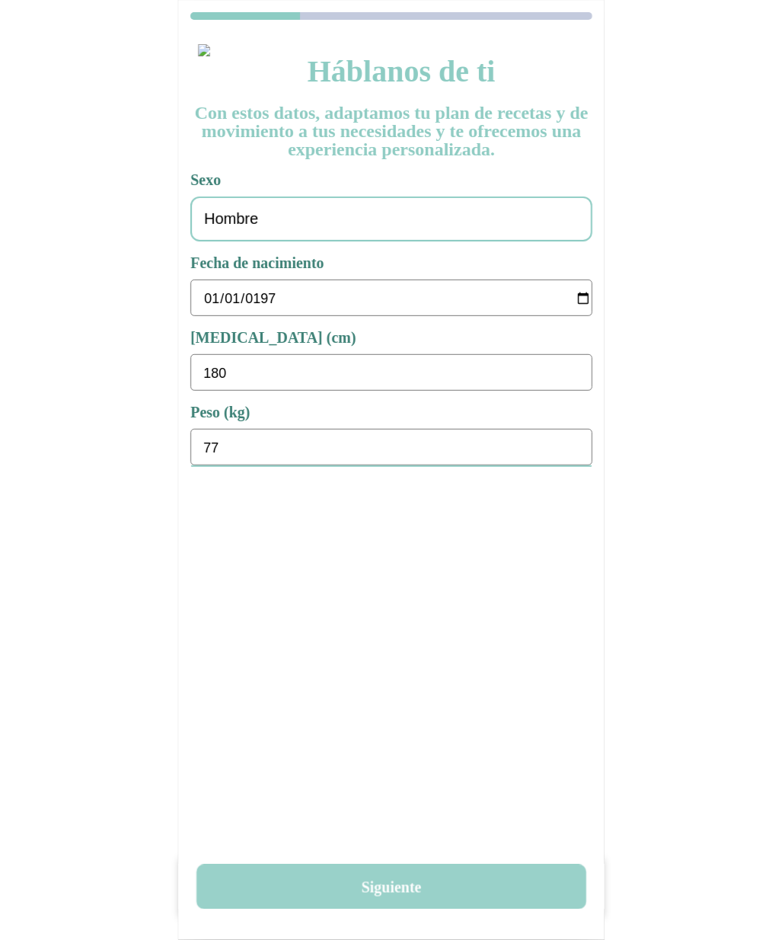
type input "77"
click at [394, 885] on button "Siguiente" at bounding box center [392, 887] width 390 height 45
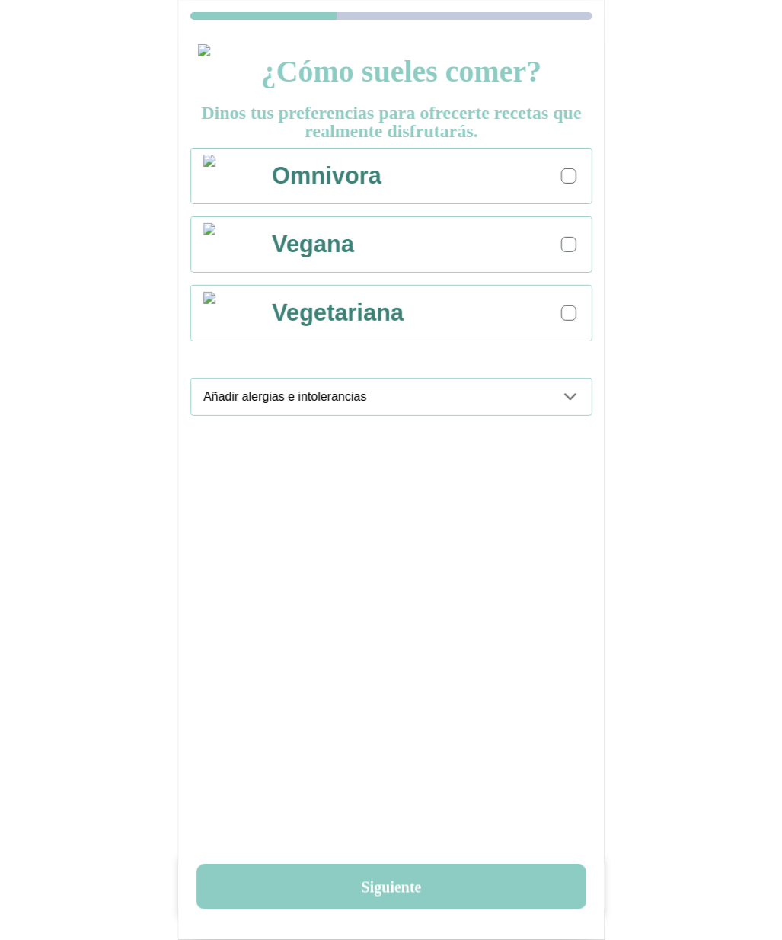
click at [565, 174] on div at bounding box center [569, 176] width 8 height 8
click at [571, 408] on div "Añadir alergias e intolerancias" at bounding box center [397, 397] width 389 height 37
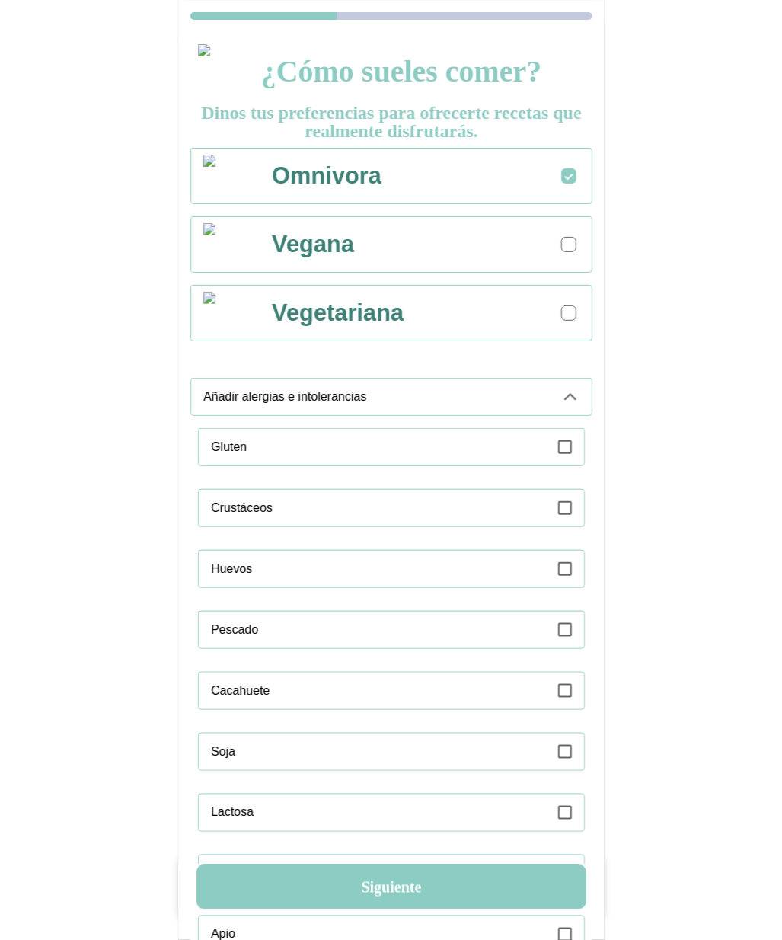
click at [566, 453] on label at bounding box center [565, 447] width 14 height 37
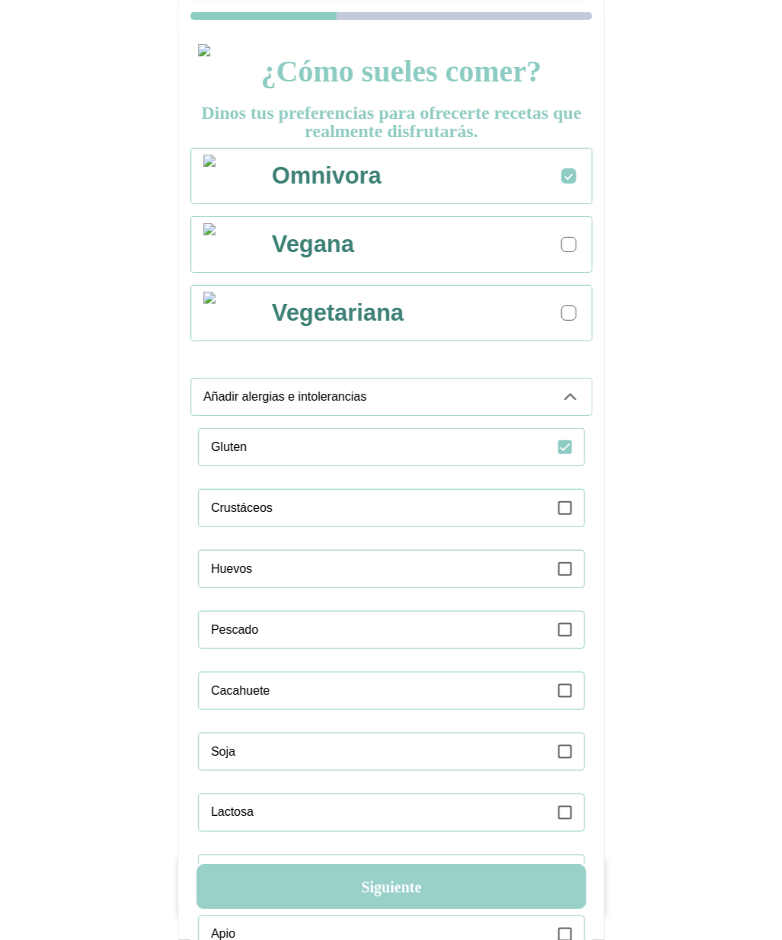
click at [392, 892] on button "Siguiente" at bounding box center [392, 887] width 390 height 45
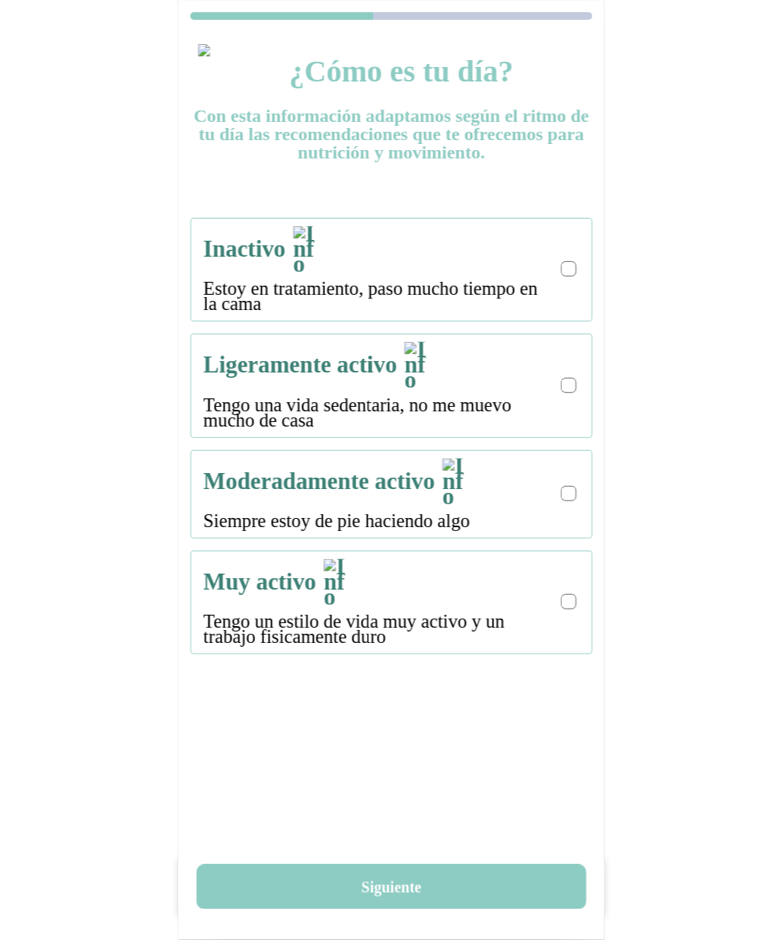
click at [566, 265] on div at bounding box center [569, 269] width 8 height 8
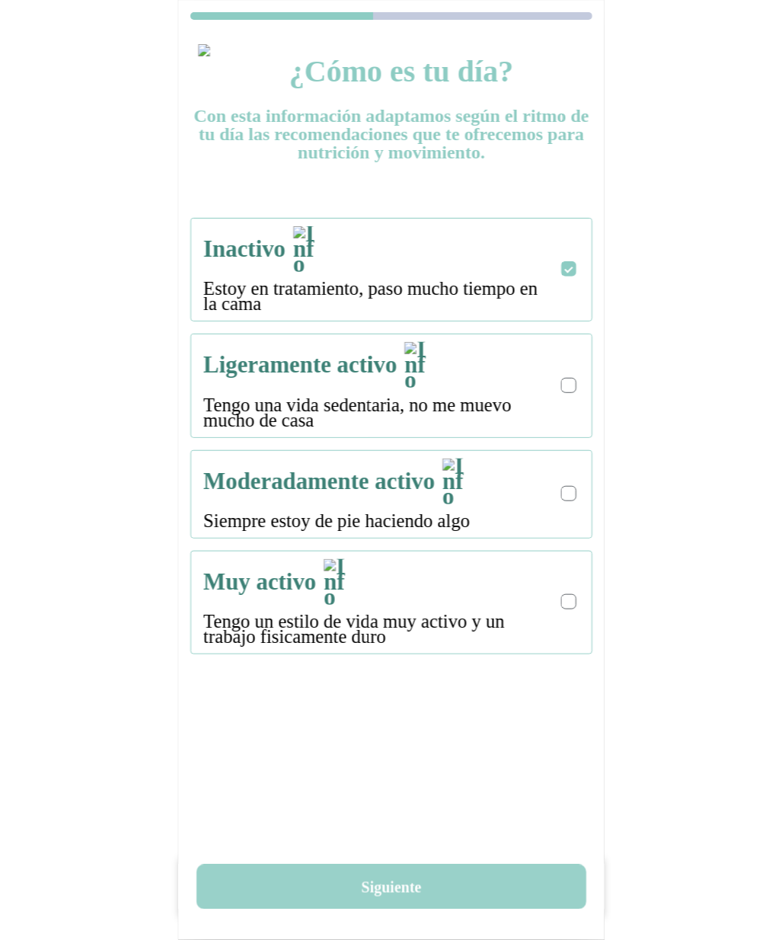
click at [371, 893] on button "Siguiente" at bounding box center [392, 887] width 390 height 45
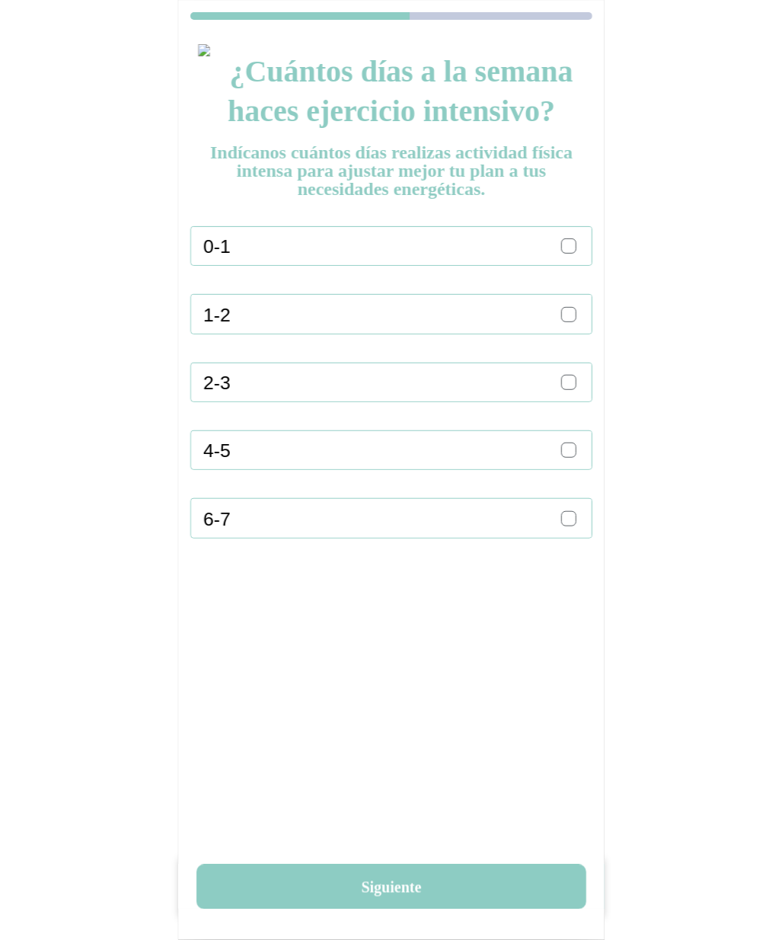
click at [569, 251] on div at bounding box center [569, 245] width 15 height 15
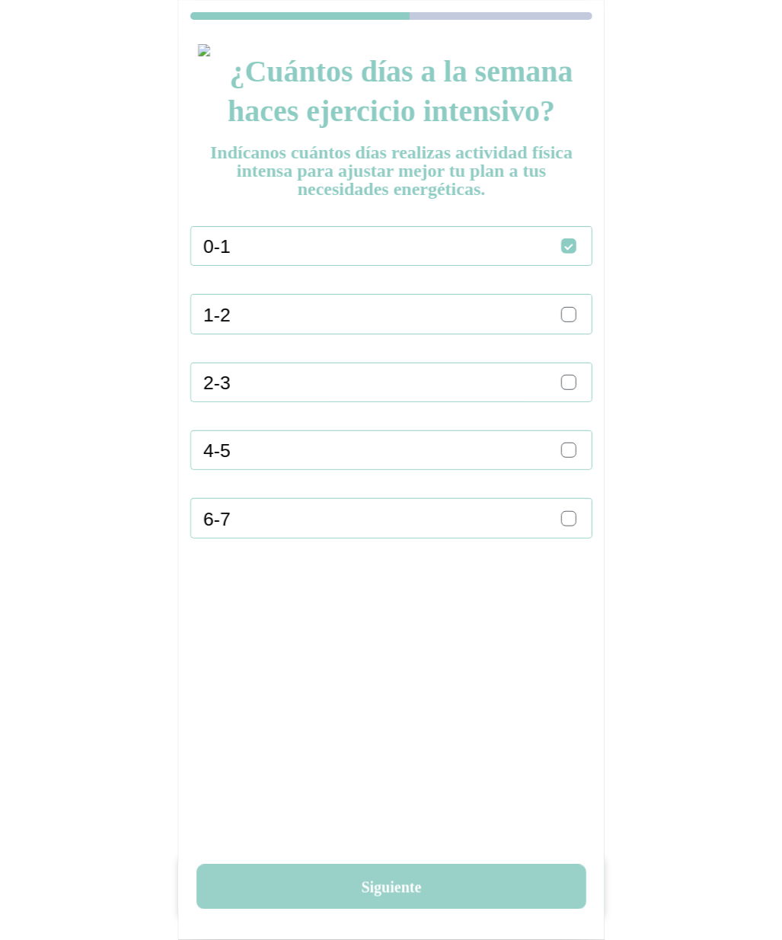
click at [389, 886] on button "Siguiente" at bounding box center [392, 887] width 390 height 45
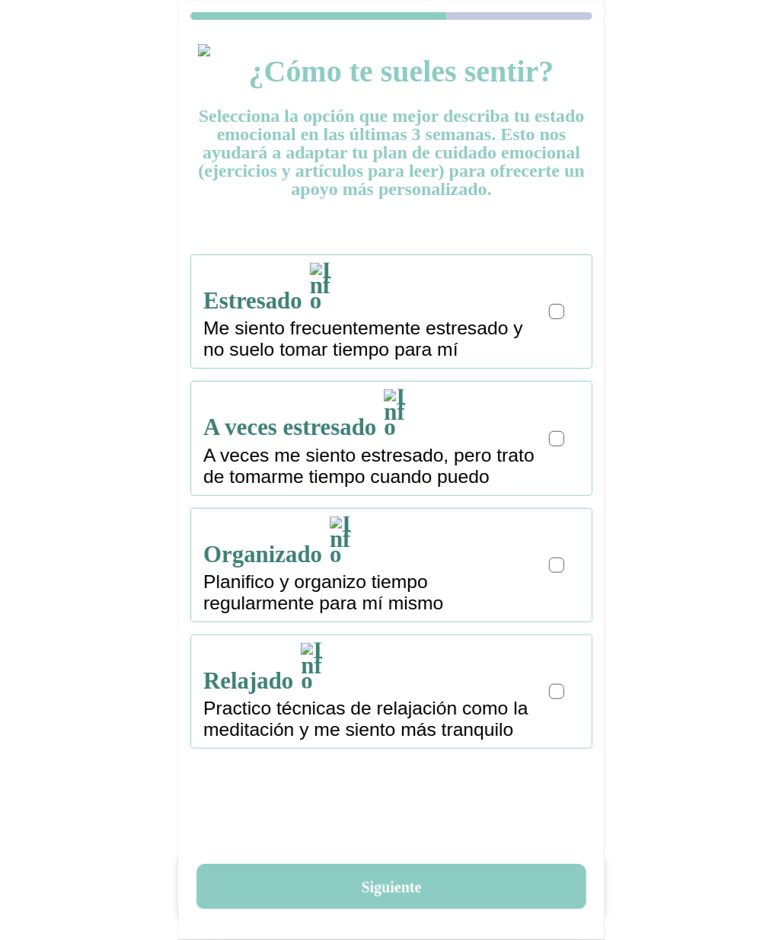
click at [564, 304] on div at bounding box center [556, 311] width 15 height 15
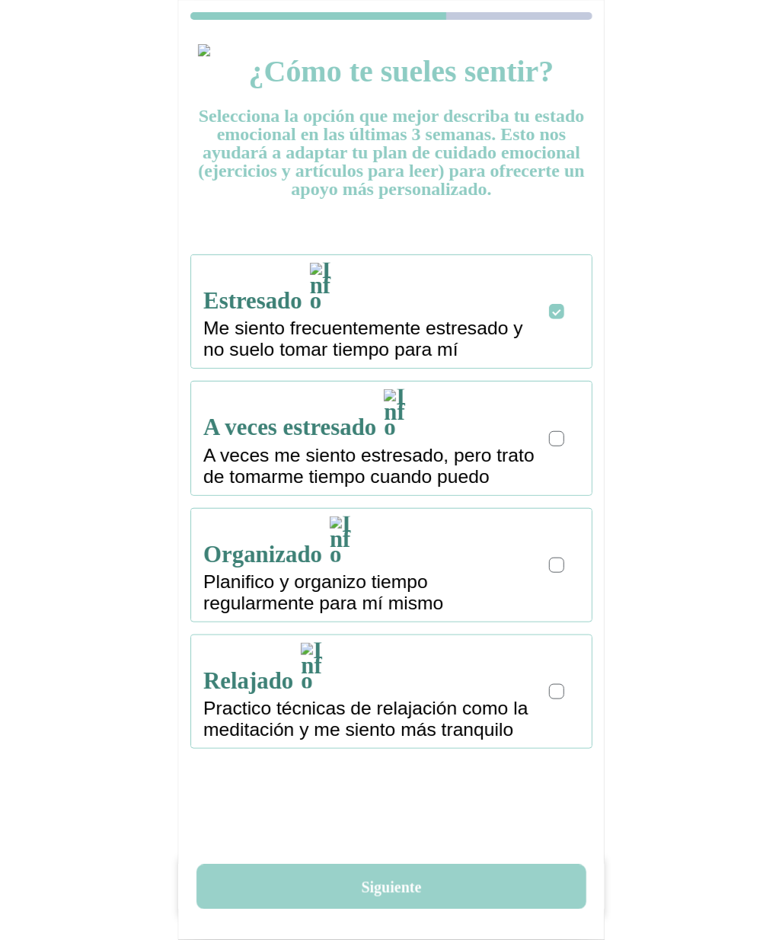
click at [391, 898] on button "Siguiente" at bounding box center [392, 887] width 390 height 45
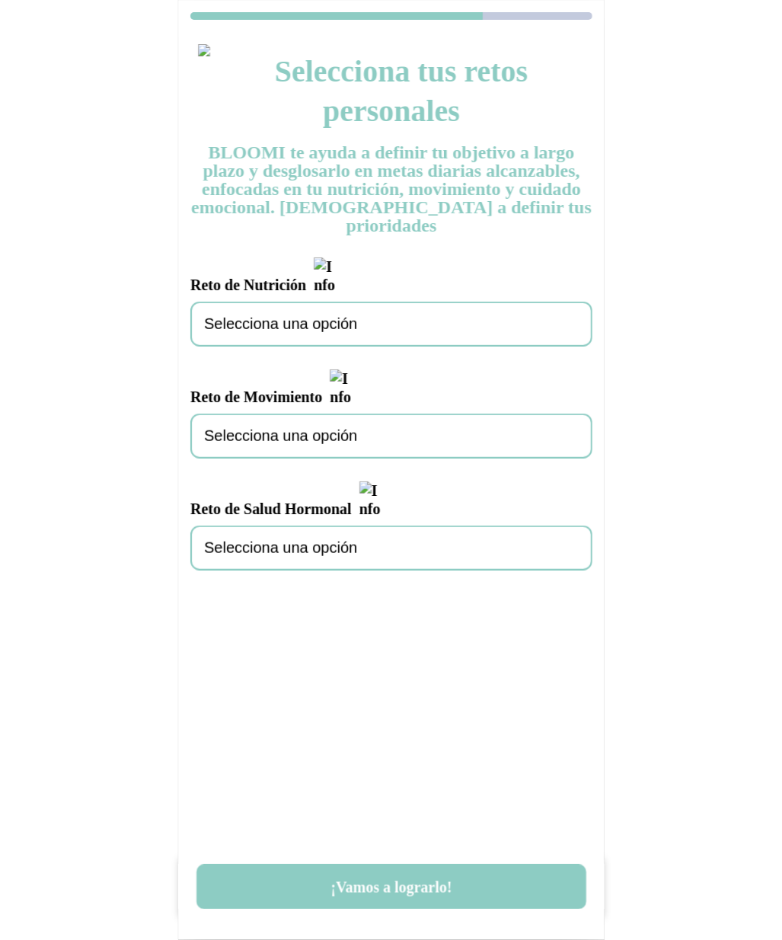
click at [314, 315] on span "Selecciona una opción" at bounding box center [280, 324] width 153 height 18
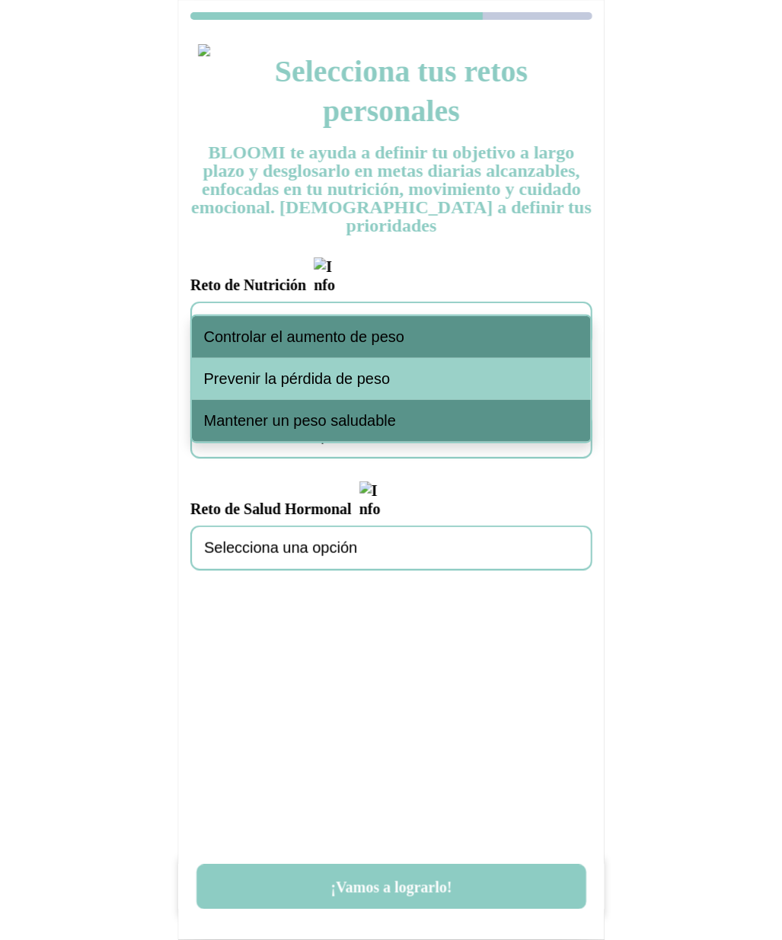
click at [313, 342] on span "Controlar el aumento de peso" at bounding box center [304, 337] width 201 height 18
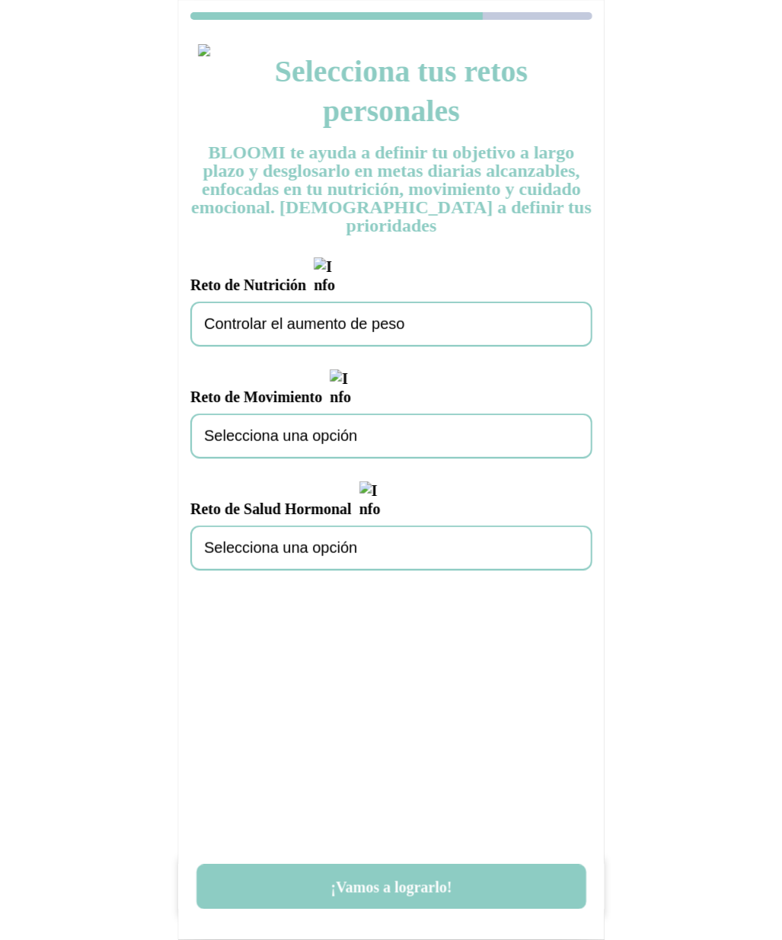
click at [310, 427] on span "Selecciona una opción" at bounding box center [280, 436] width 153 height 18
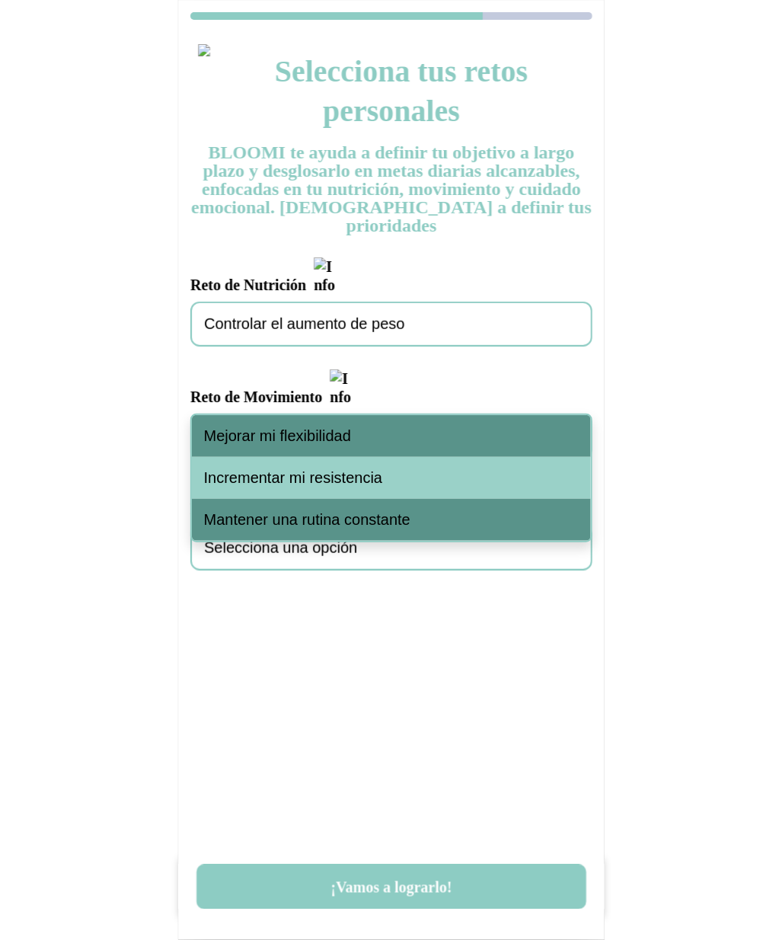
click at [312, 457] on div "Mejorar mi flexibilidad" at bounding box center [391, 478] width 399 height 42
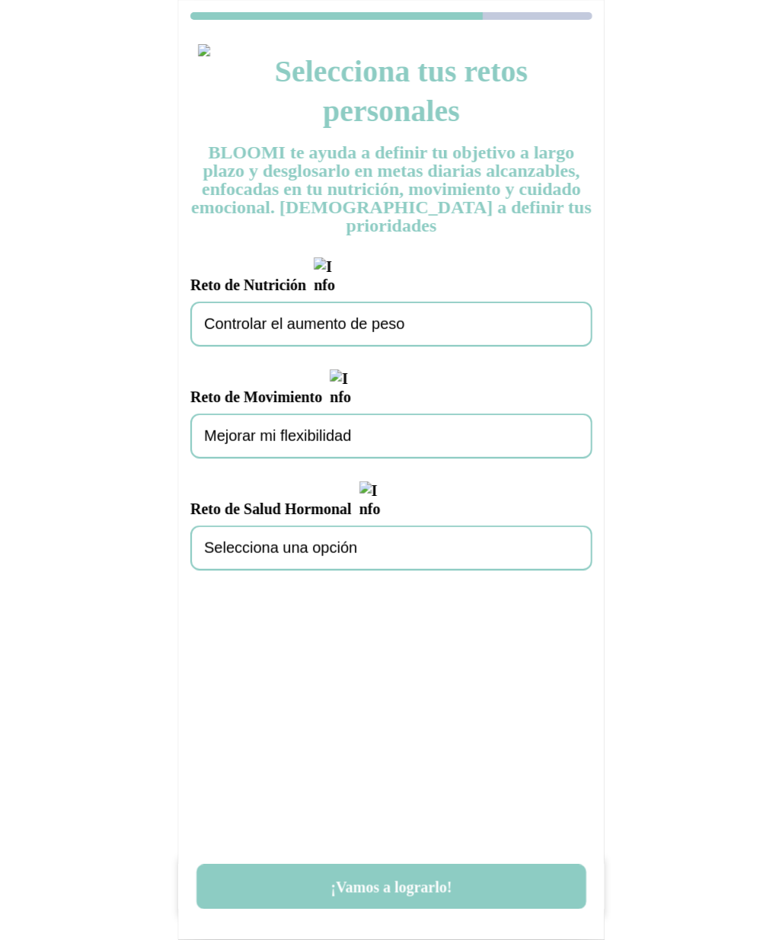
click at [305, 526] on div "Selecciona una opción" at bounding box center [391, 548] width 402 height 45
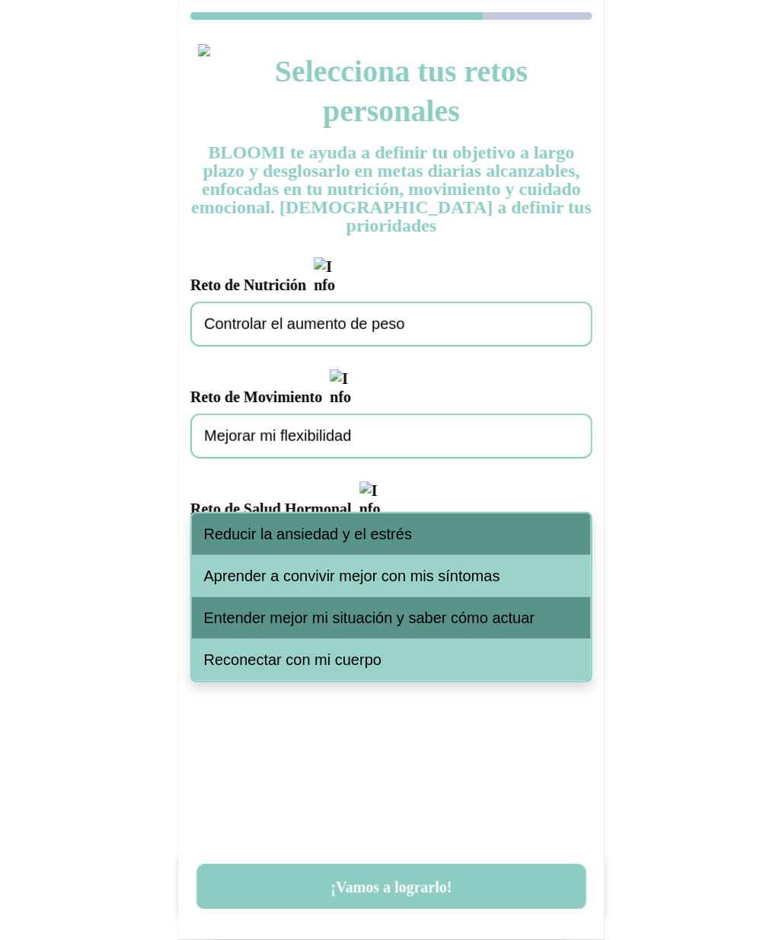
click at [309, 538] on span "Reducir la ansiedad y el estrés" at bounding box center [308, 535] width 208 height 18
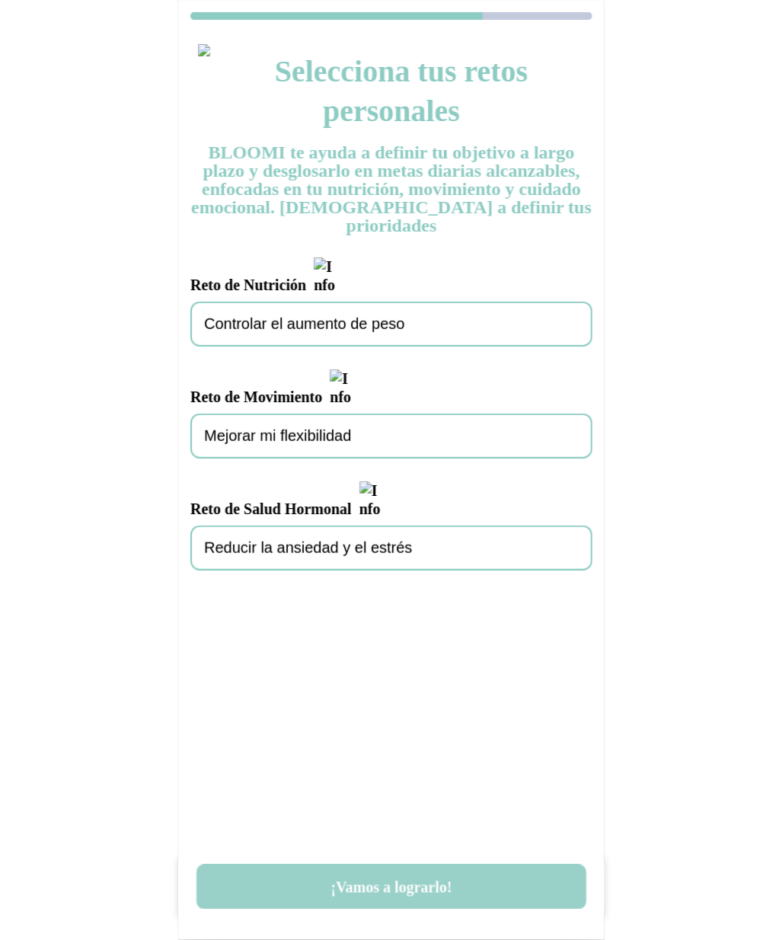
click at [392, 891] on button "¡Vamos a lograrlo!" at bounding box center [392, 887] width 390 height 45
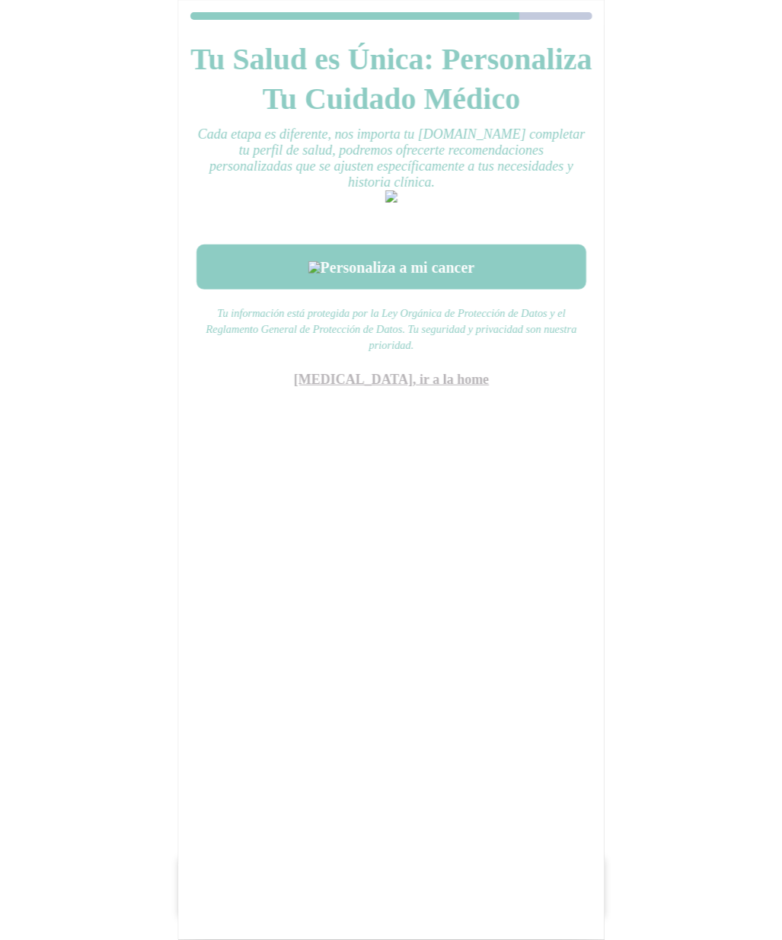
click at [406, 387] on link "Saltar, ir a la home" at bounding box center [390, 379] width 195 height 15
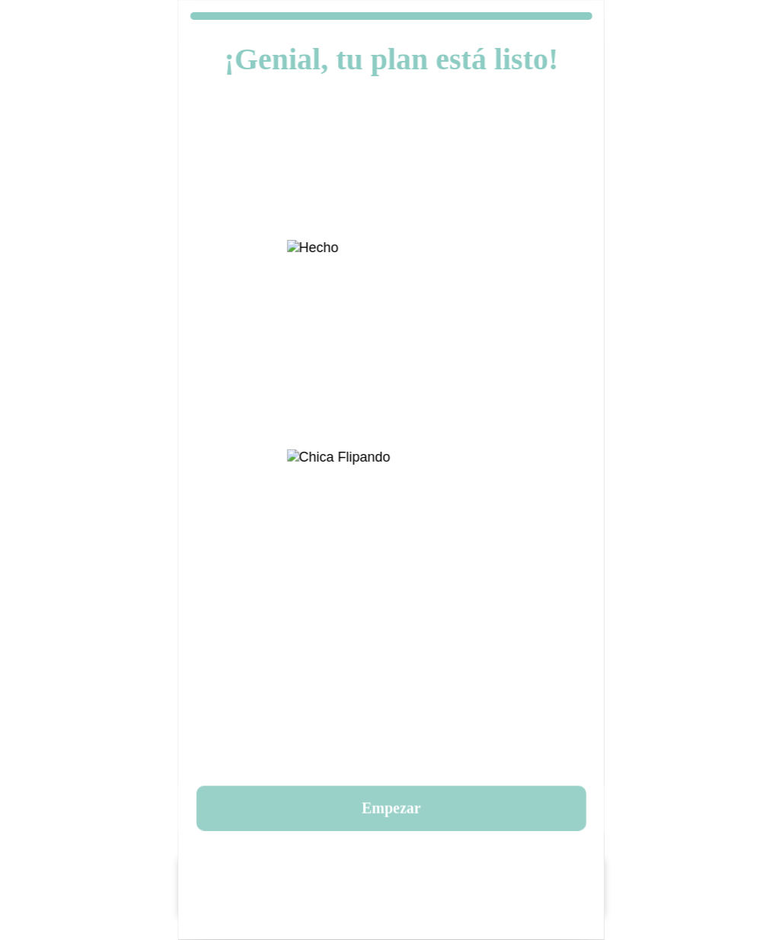
click at [411, 812] on button "Empezar" at bounding box center [392, 808] width 390 height 45
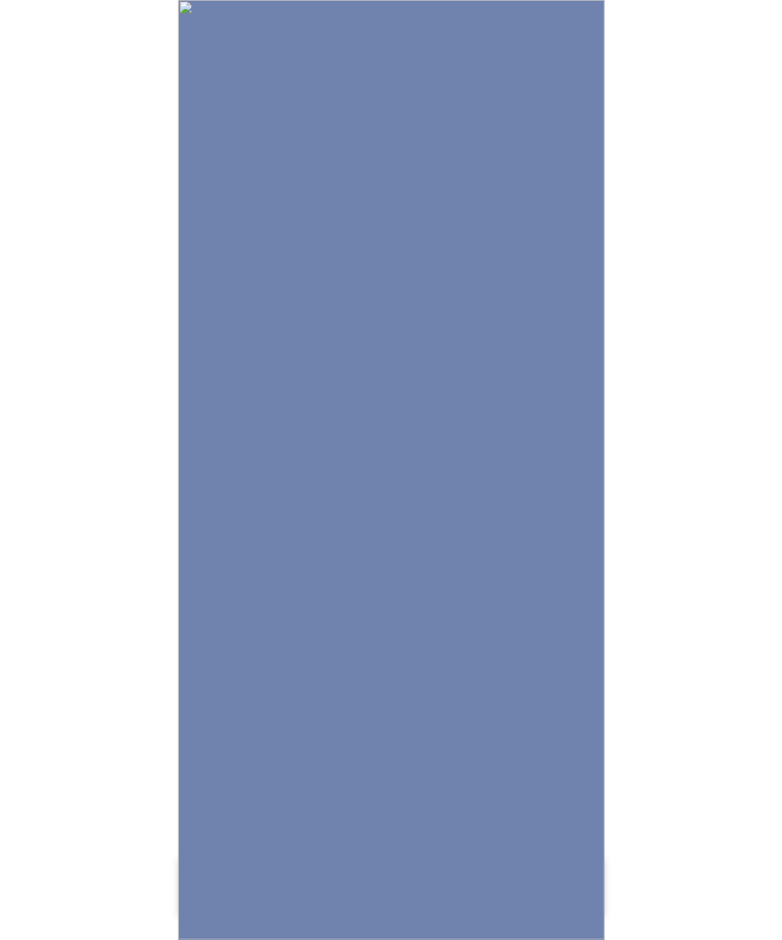
click at [411, 655] on img at bounding box center [391, 470] width 427 height 940
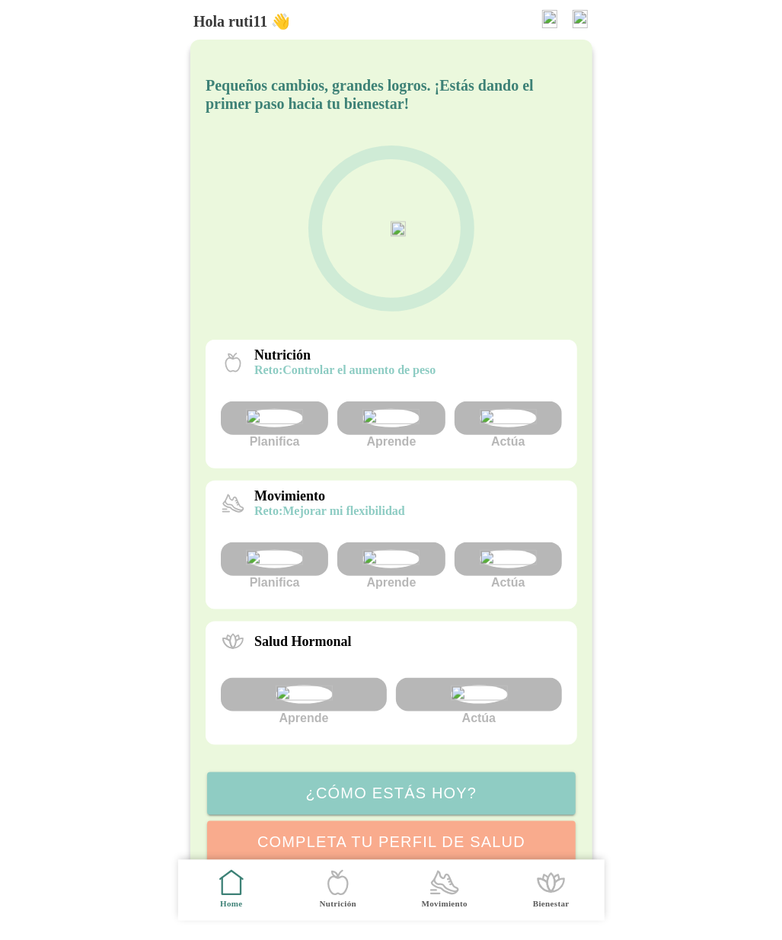
click at [514, 427] on img at bounding box center [507, 418] width 57 height 18
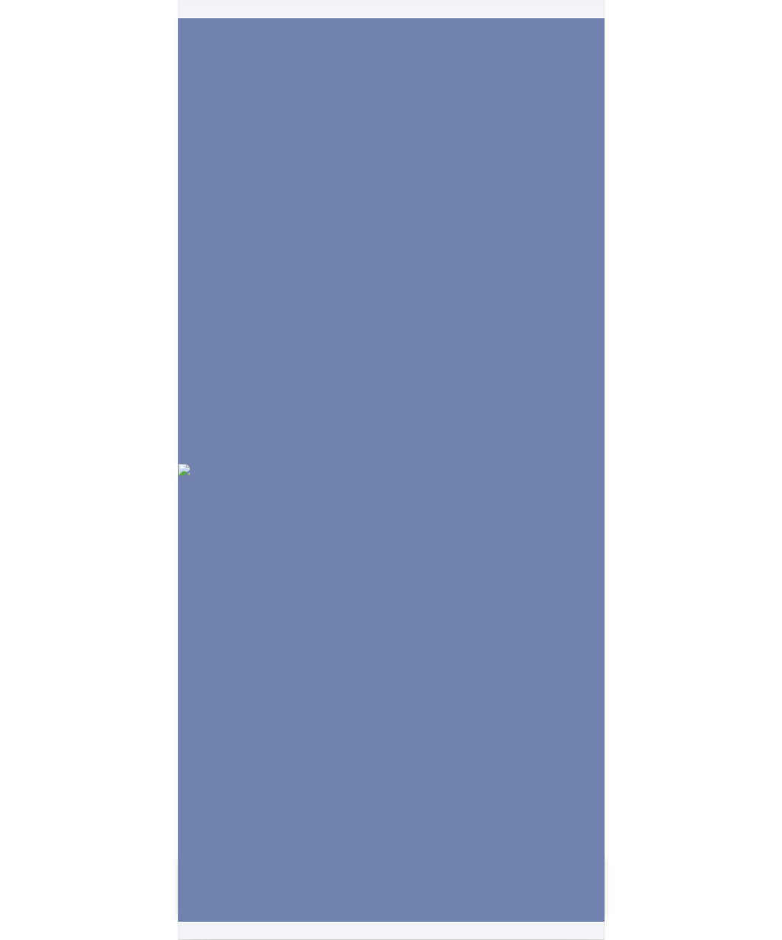
click at [470, 476] on img at bounding box center [391, 470] width 427 height 12
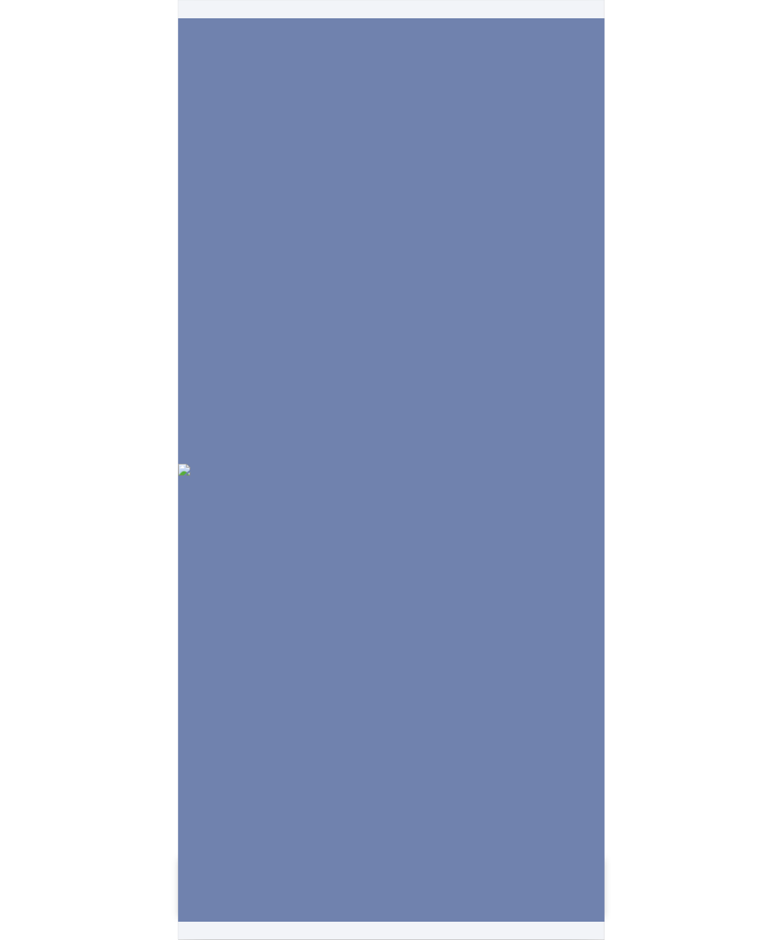
click at [470, 476] on img at bounding box center [391, 470] width 427 height 12
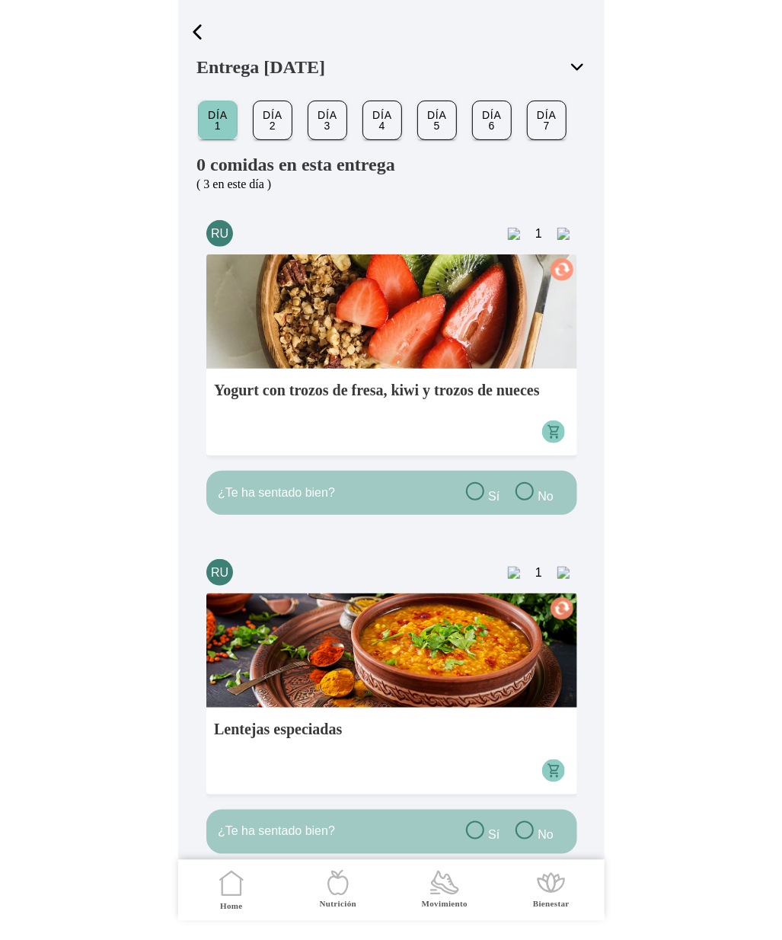
click at [535, 126] on button "Día 7" at bounding box center [547, 120] width 38 height 38
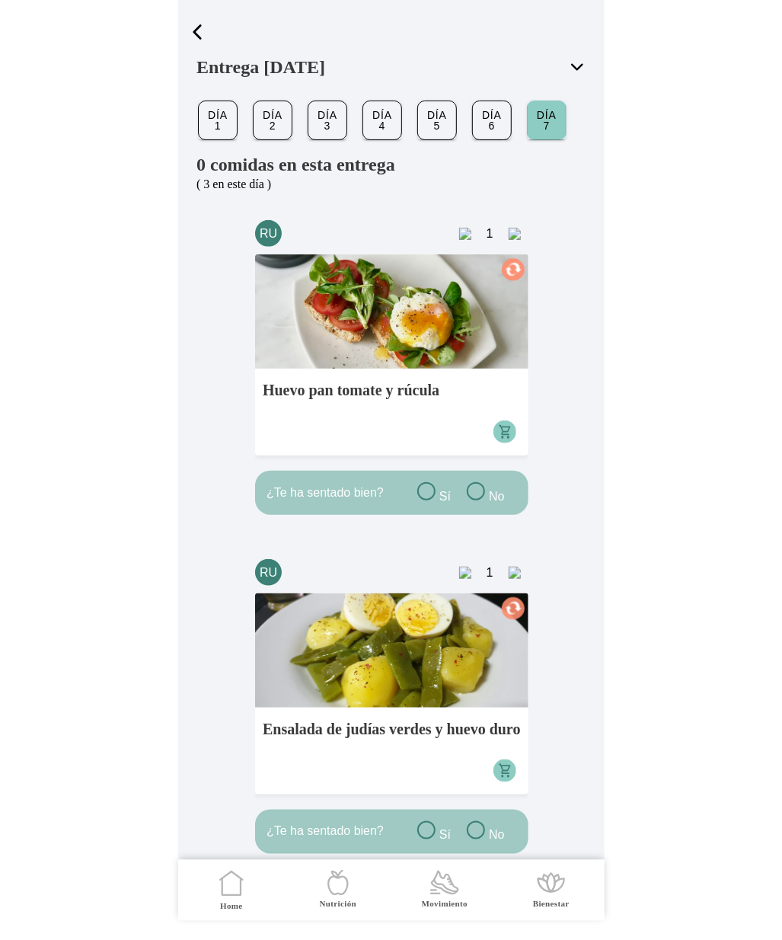
click at [498, 124] on span "Día 6" at bounding box center [492, 120] width 14 height 26
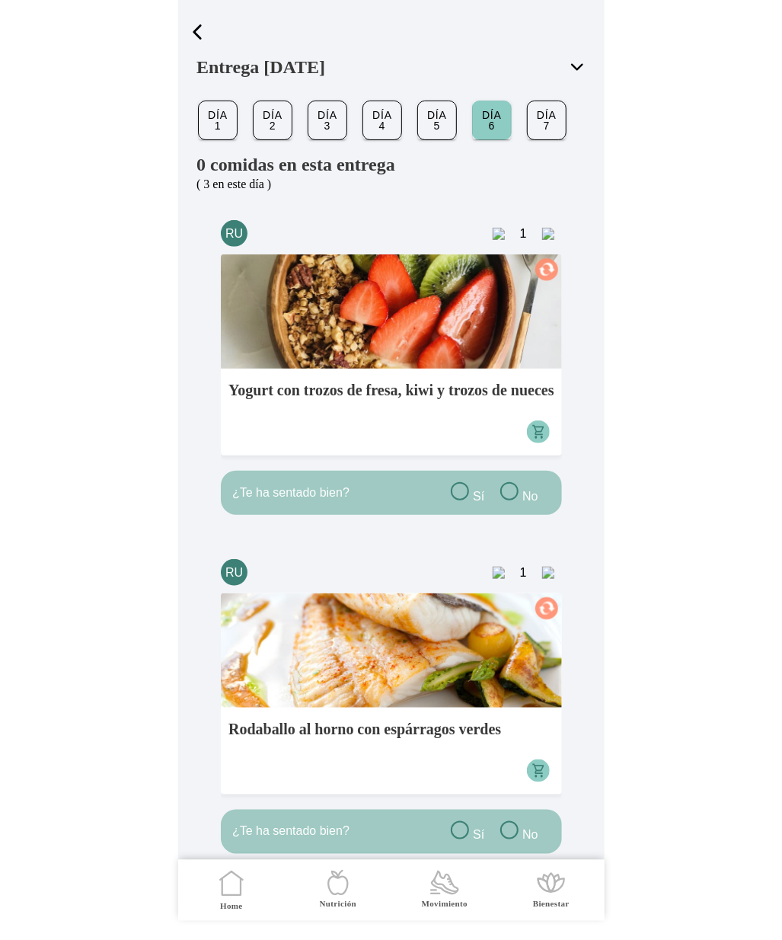
click at [579, 59] on icon at bounding box center [577, 67] width 18 height 18
click at [436, 129] on ion-backdrop at bounding box center [391, 470] width 427 height 940
click at [0, 0] on slot "Día 1" at bounding box center [0, 0] width 0 height 0
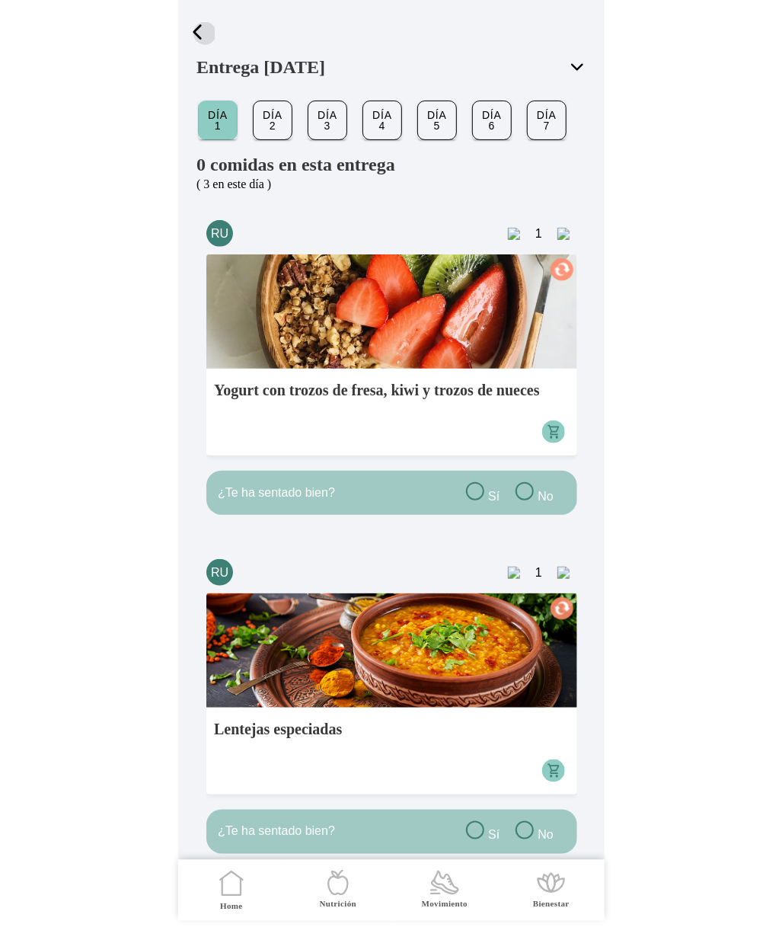
click at [206, 33] on span "button" at bounding box center [197, 32] width 23 height 23
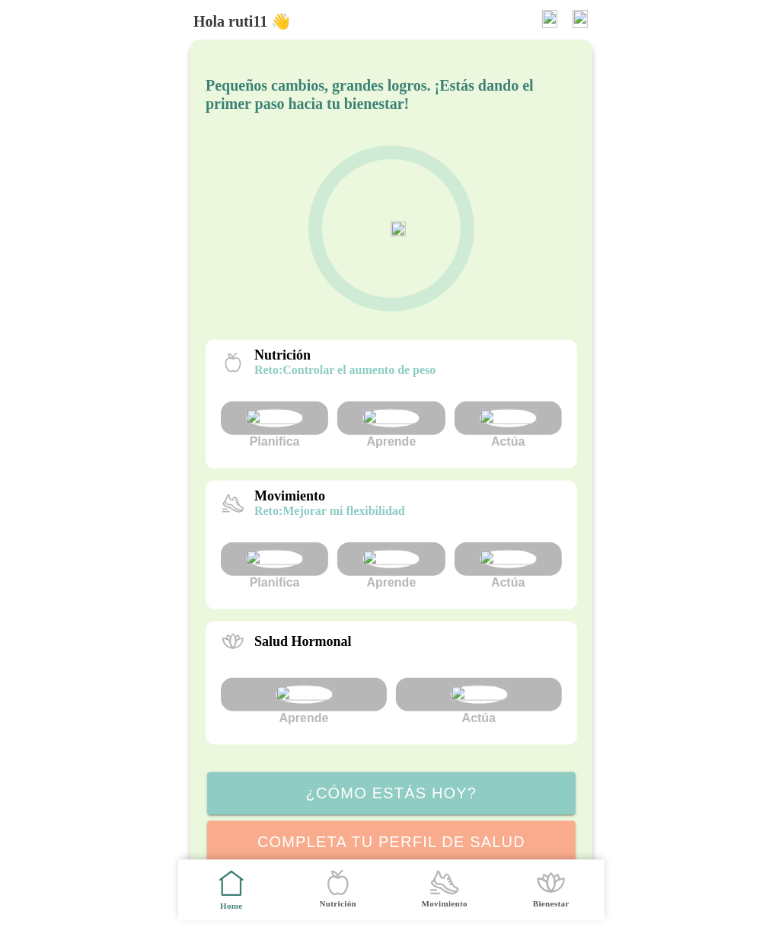
click at [525, 427] on img at bounding box center [507, 418] width 57 height 18
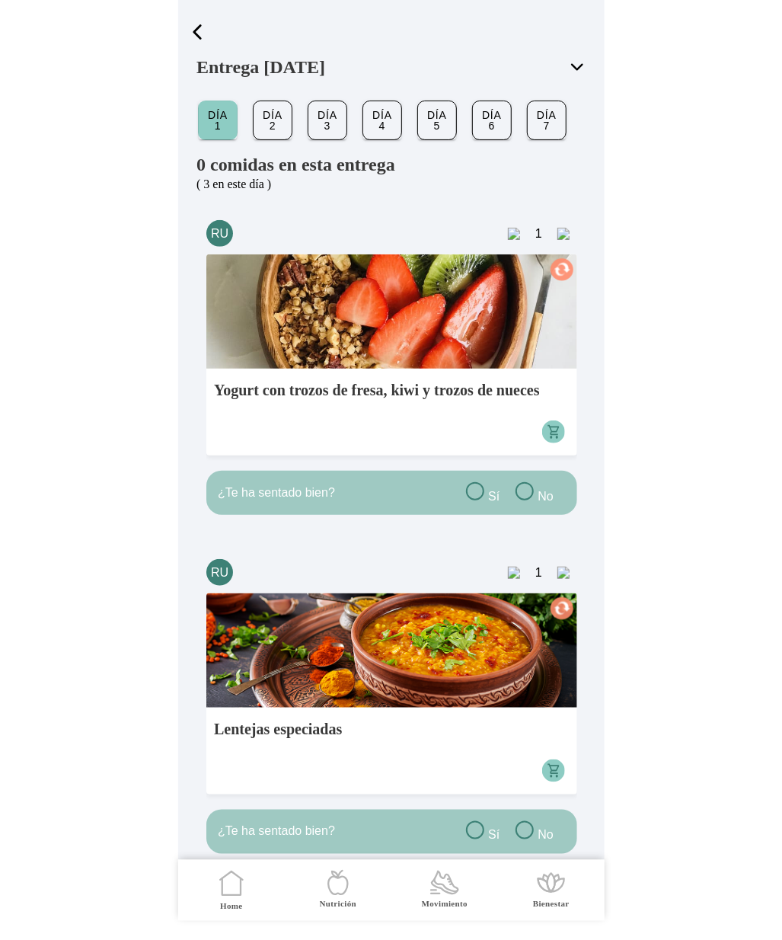
click at [200, 30] on span "button" at bounding box center [197, 32] width 23 height 23
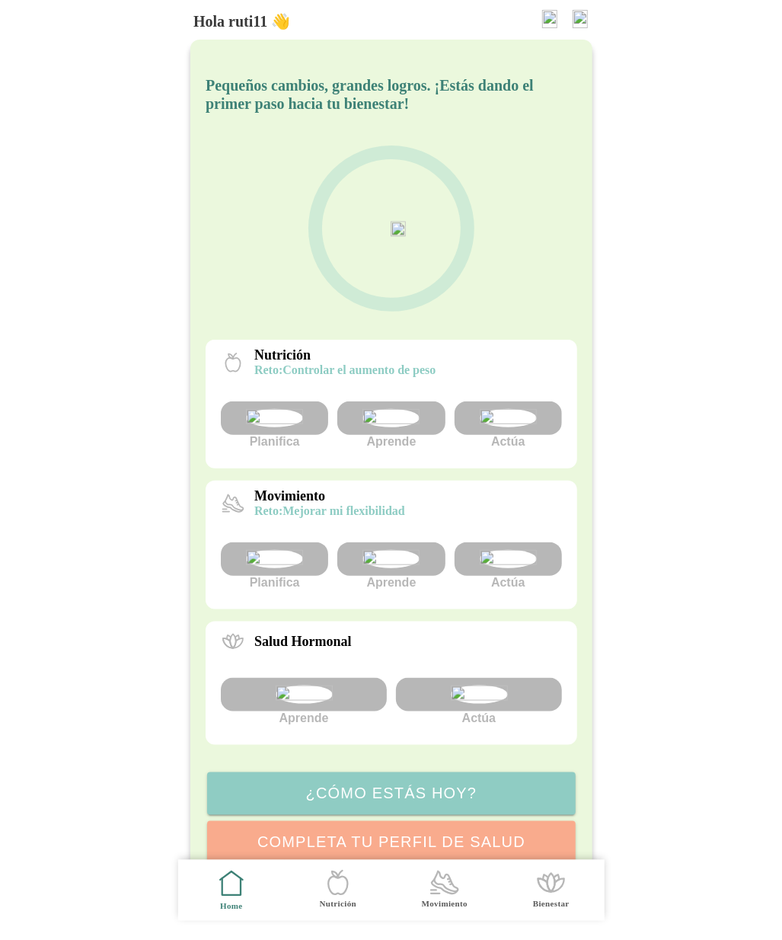
click at [544, 20] on img at bounding box center [549, 19] width 15 height 18
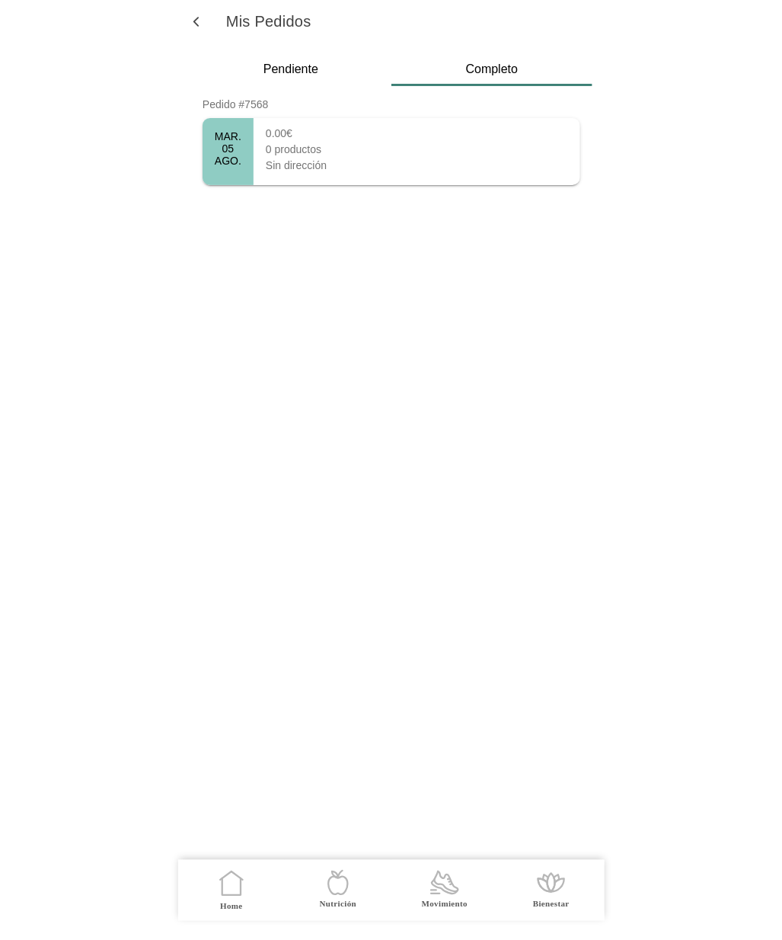
click at [257, 159] on ion-card-content "0.00€ 0 productos Sin dirección" at bounding box center [296, 151] width 85 height 67
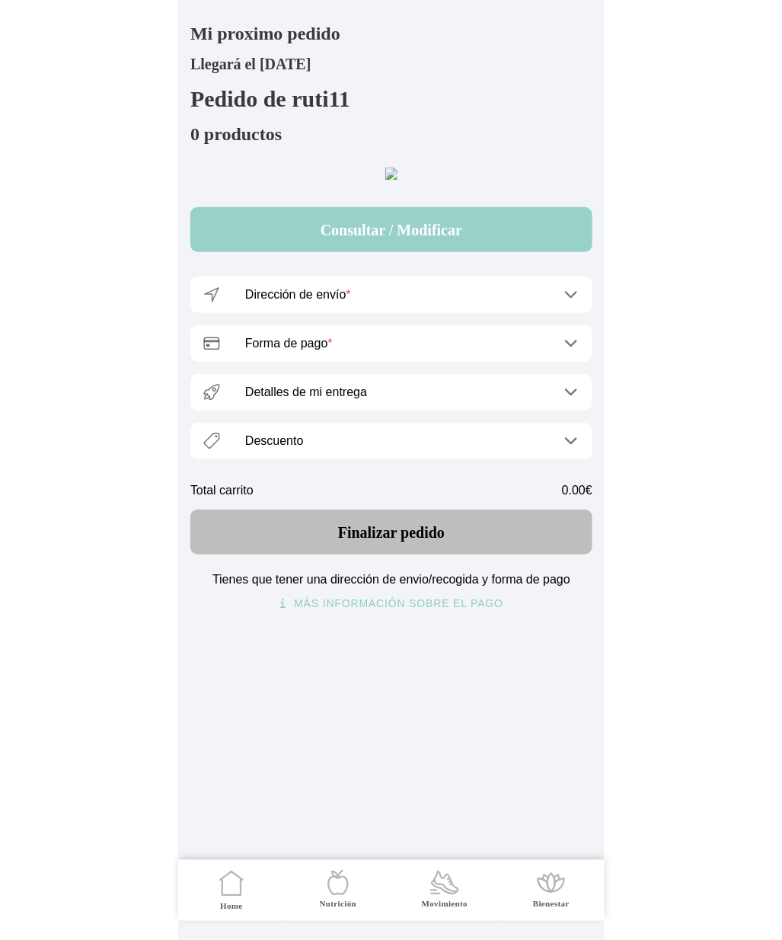
click at [407, 252] on button "Consultar / Modificar" at bounding box center [391, 229] width 402 height 45
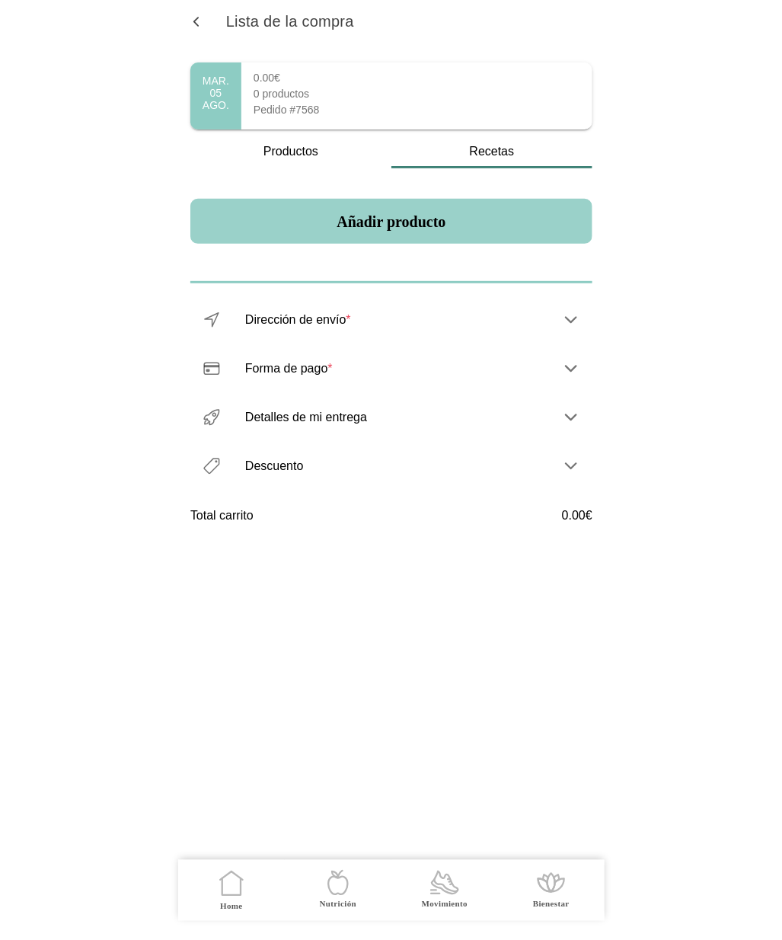
click at [414, 228] on button "Añadir producto" at bounding box center [391, 221] width 402 height 45
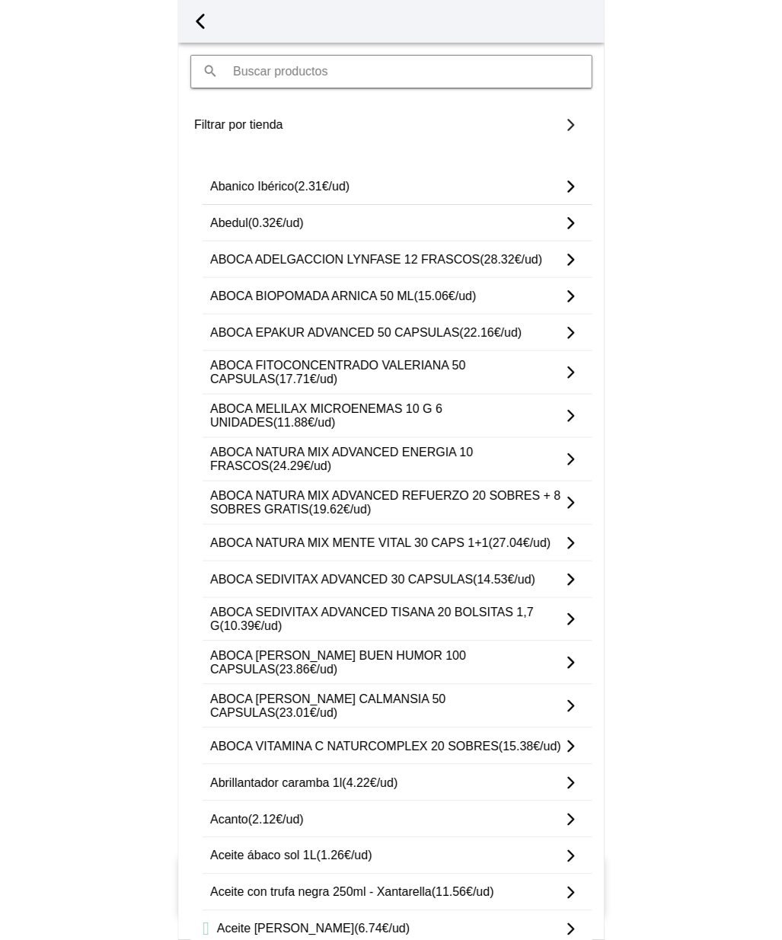
click at [402, 226] on ion-label "Abedul (0.32€/ud)" at bounding box center [386, 223] width 352 height 14
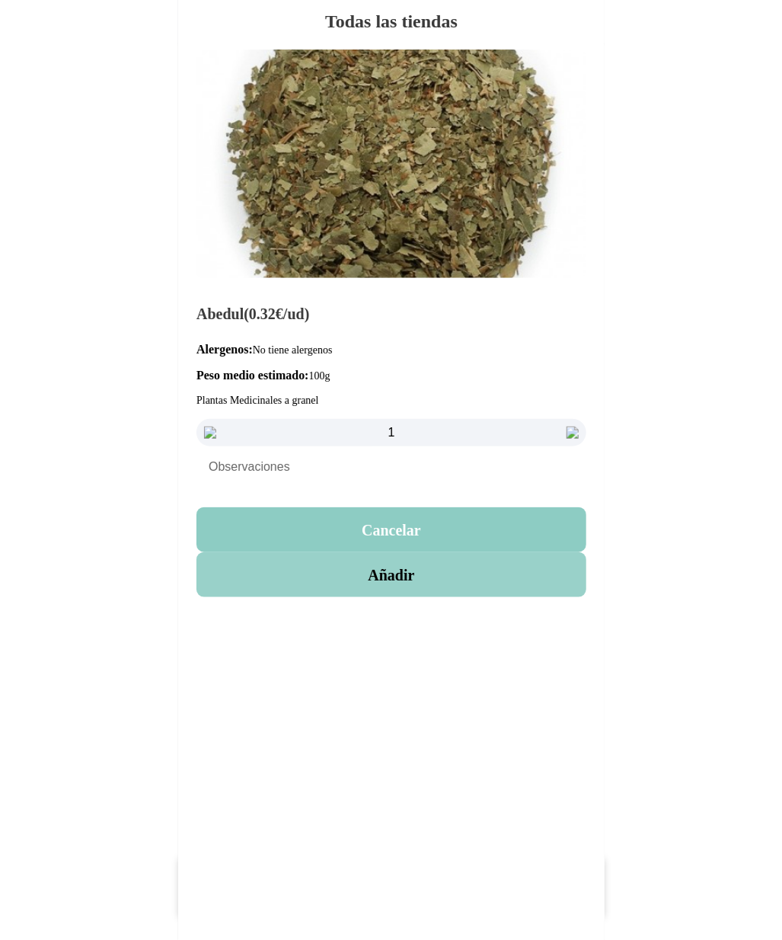
click at [391, 590] on button "Añadir" at bounding box center [392, 574] width 390 height 45
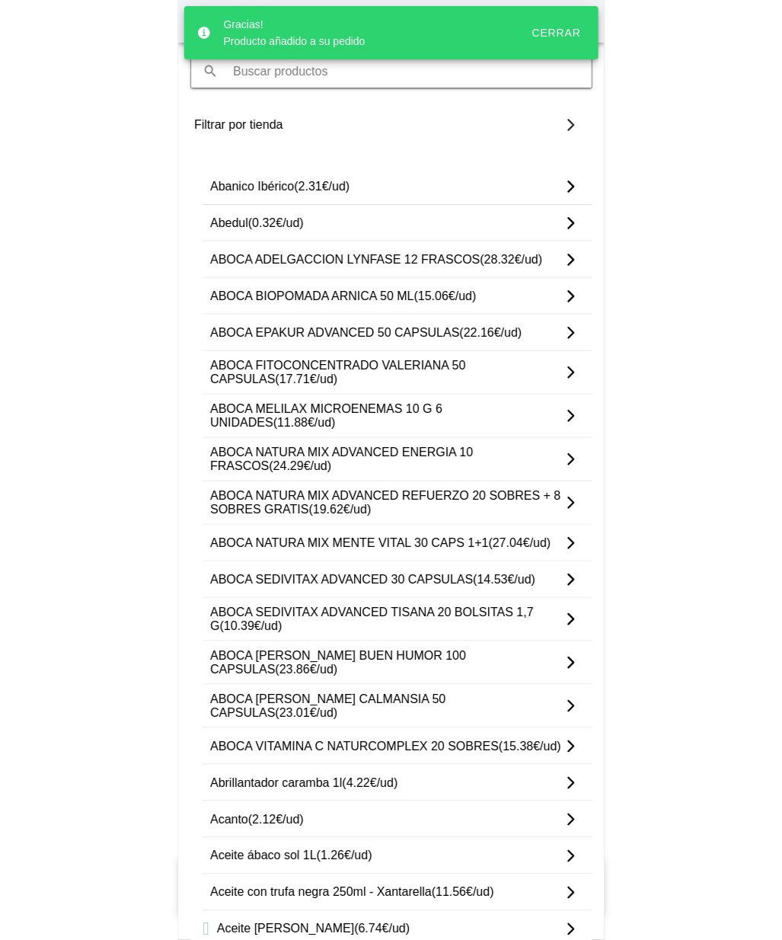
click at [565, 36] on div "Cerrar" at bounding box center [556, 33] width 49 height 12
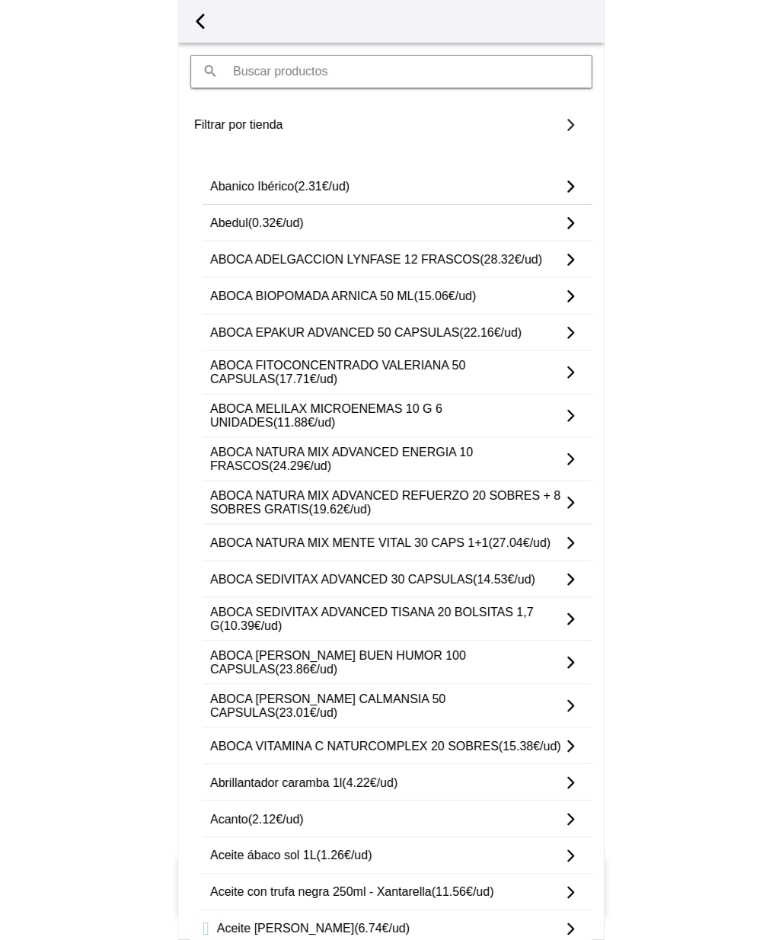
click at [199, 17] on span "button" at bounding box center [200, 21] width 23 height 23
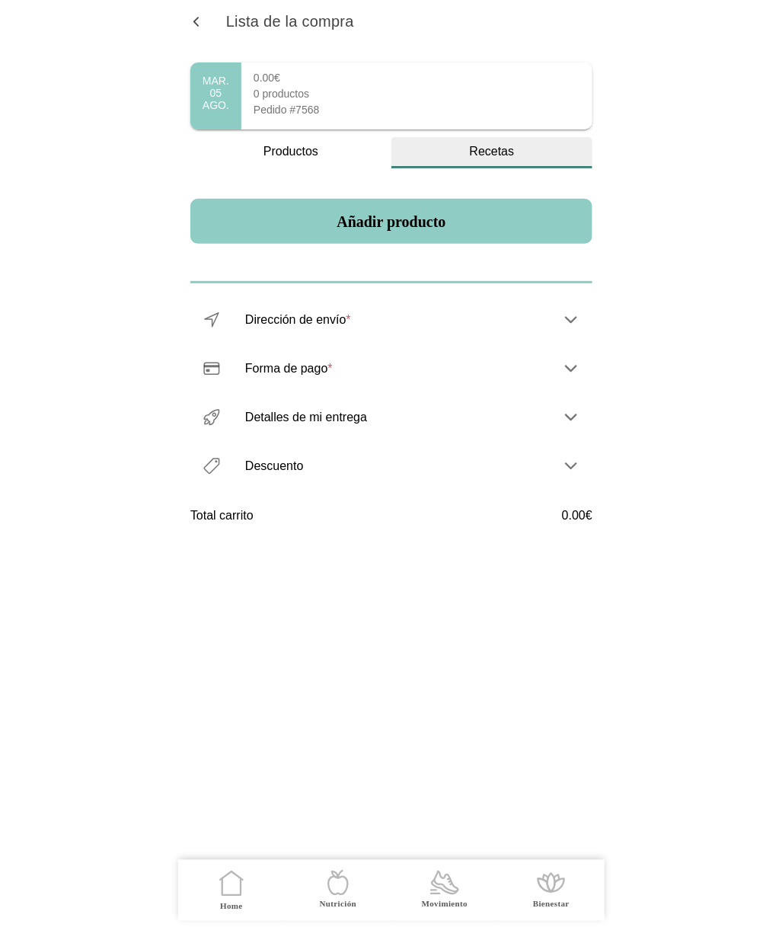
click at [481, 157] on div "Recetas" at bounding box center [492, 152] width 201 height 14
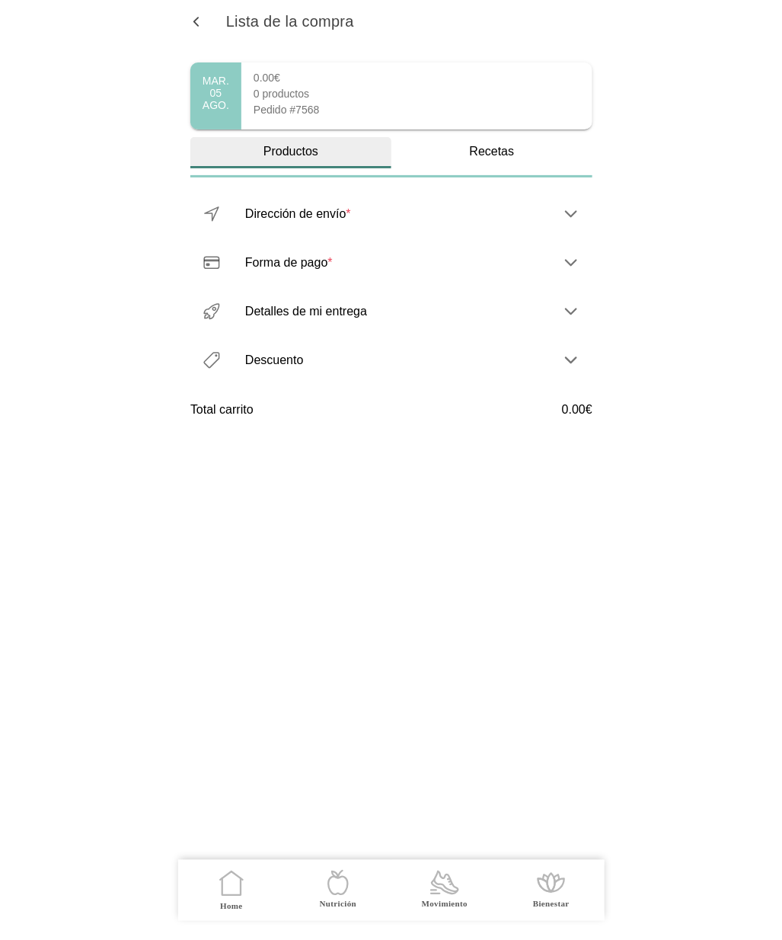
click at [300, 146] on div "Productos" at bounding box center [290, 152] width 201 height 14
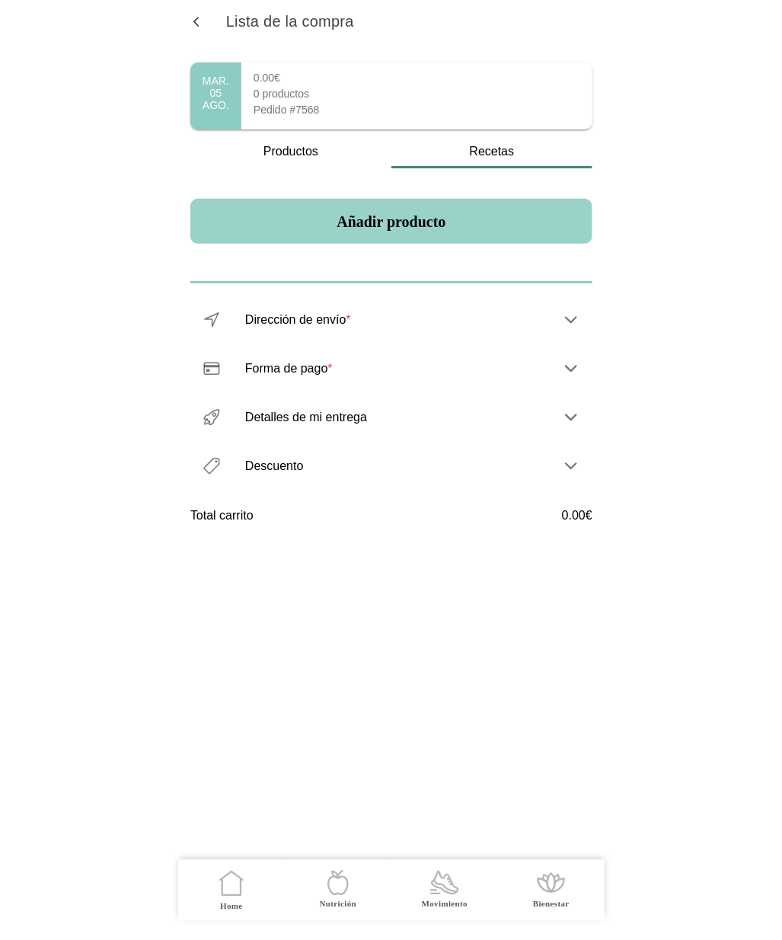
click at [459, 222] on button "Añadir producto" at bounding box center [391, 221] width 402 height 45
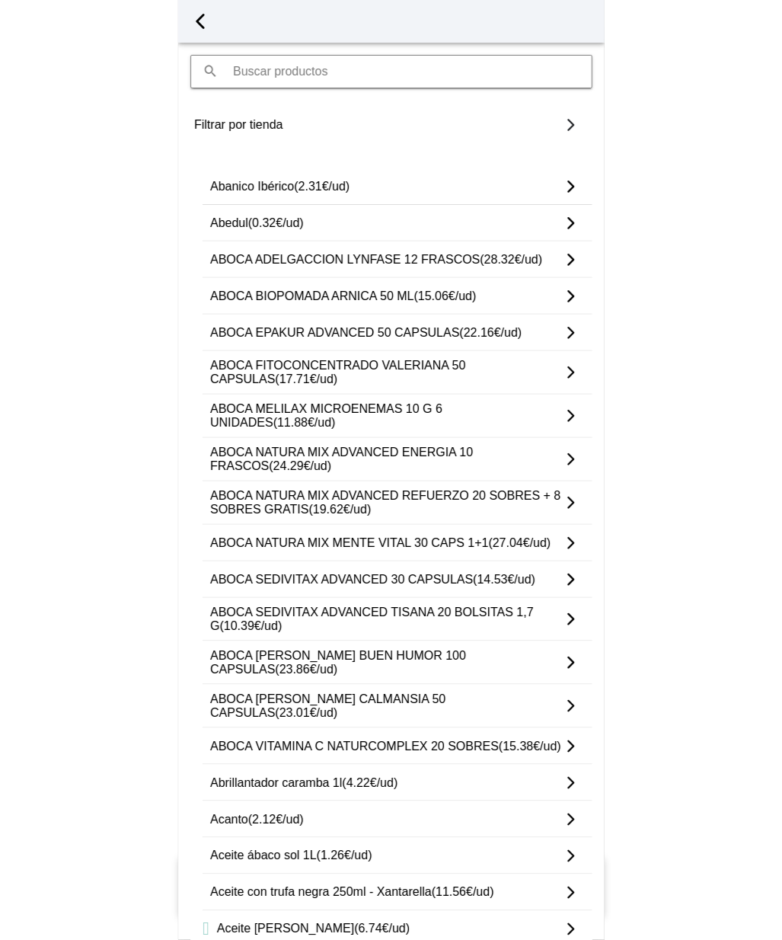
click at [394, 124] on div "Filtrar por tienda" at bounding box center [387, 125] width 386 height 37
type input "Charcutería el Monte"
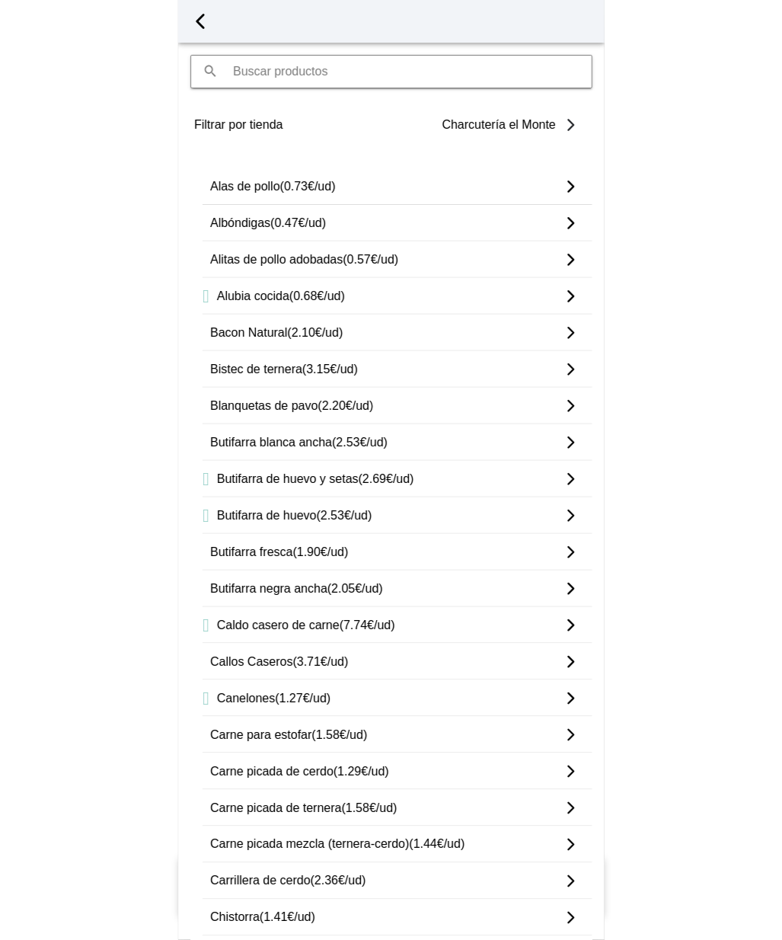
click at [363, 263] on span "(0.57€/ud)" at bounding box center [371, 259] width 56 height 13
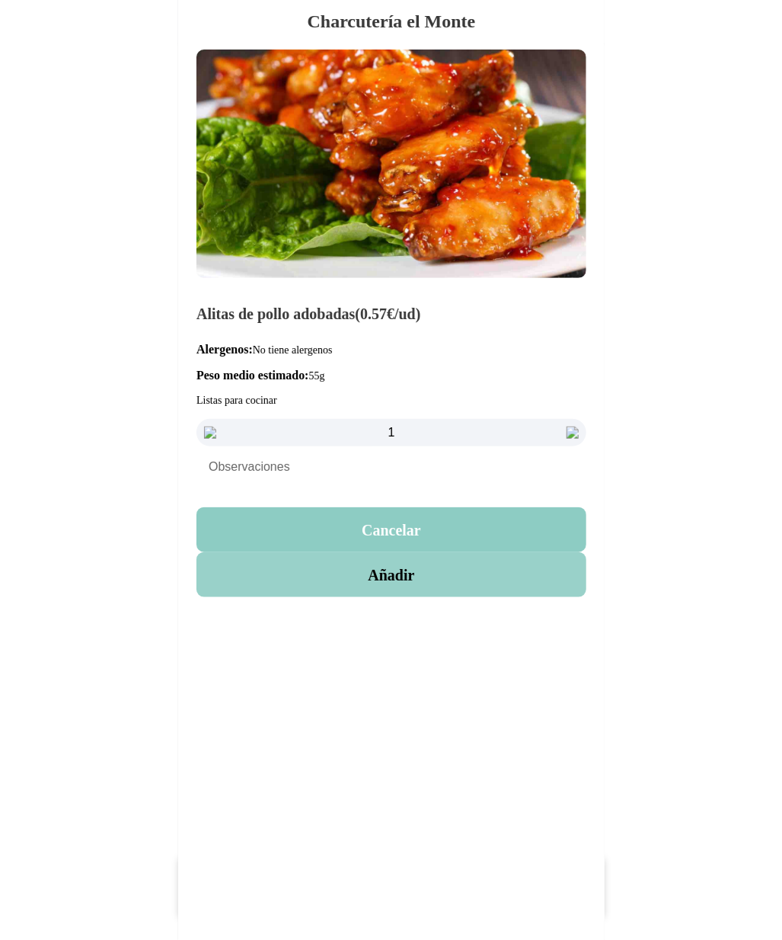
click at [400, 582] on button "Añadir" at bounding box center [392, 574] width 390 height 45
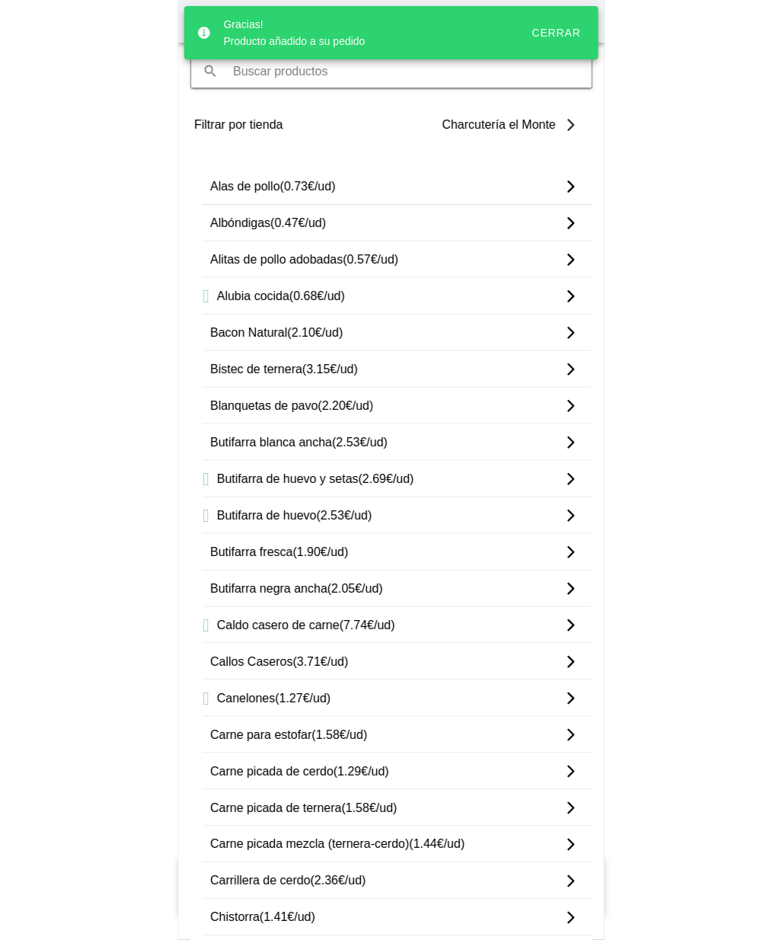
click at [562, 38] on div "Cerrar" at bounding box center [556, 33] width 49 height 12
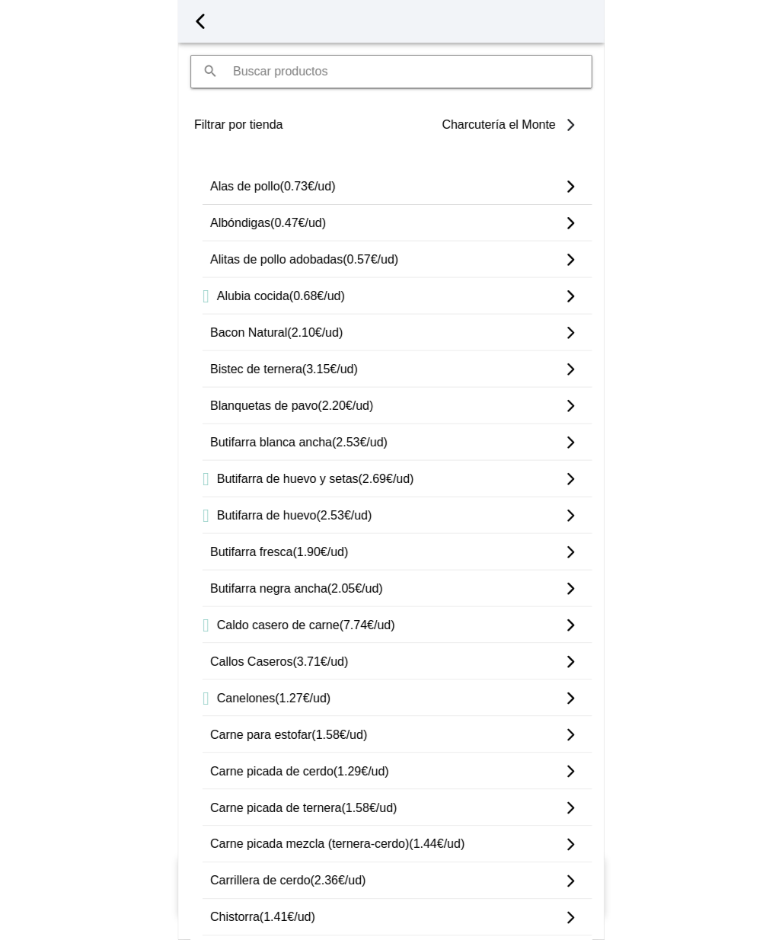
click at [197, 22] on span "button" at bounding box center [200, 21] width 23 height 23
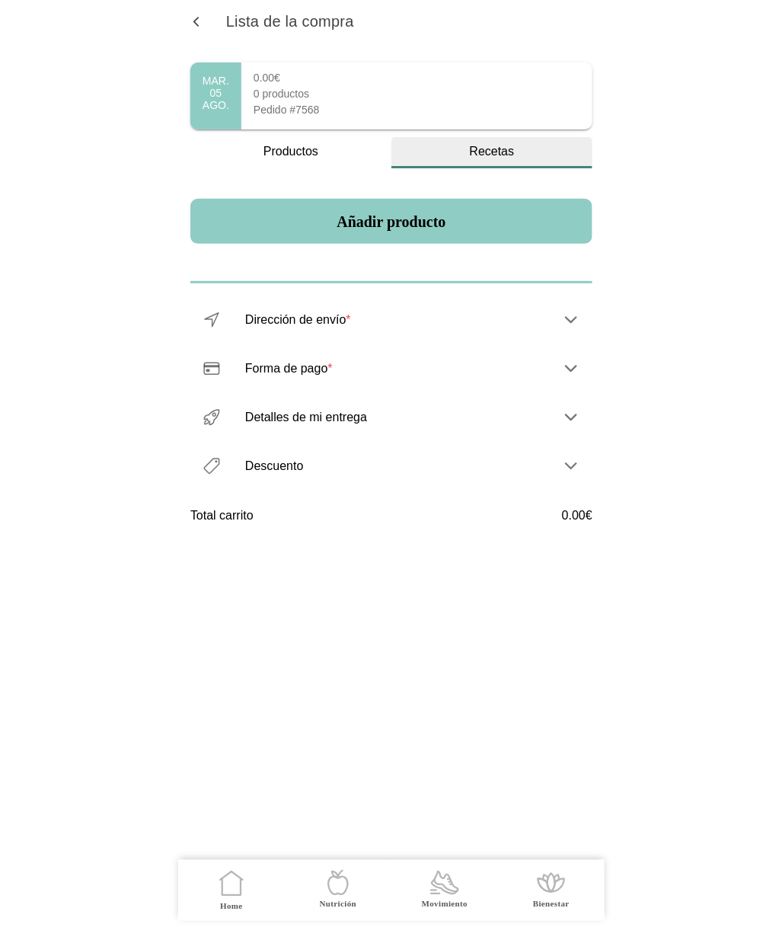
click at [498, 153] on div "Recetas" at bounding box center [492, 152] width 201 height 14
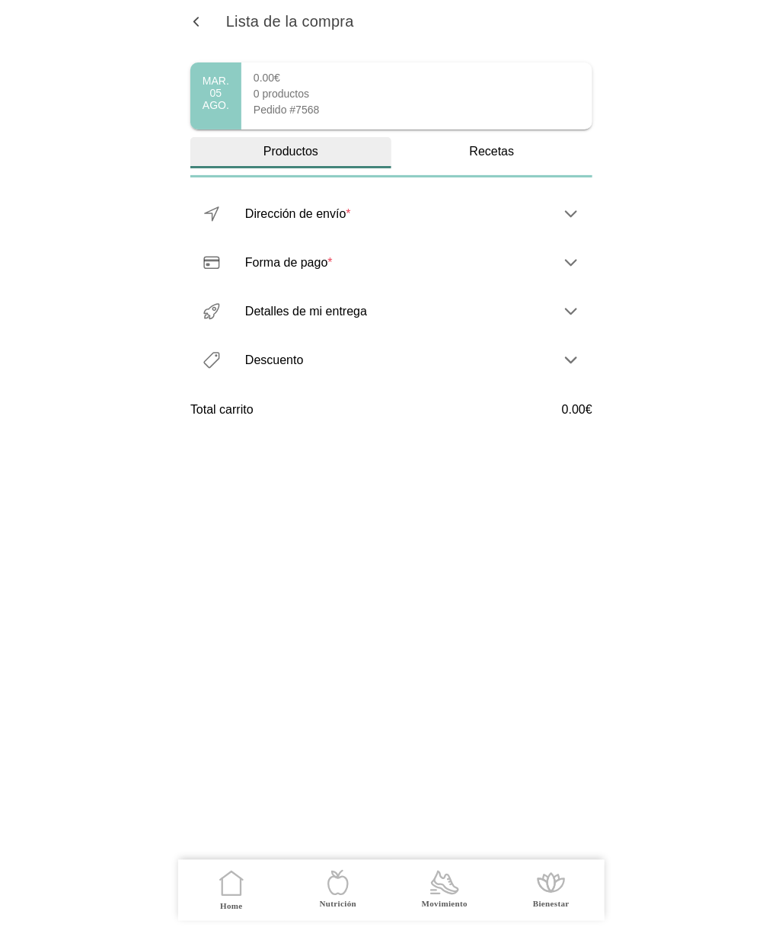
click at [310, 154] on div "Productos" at bounding box center [290, 152] width 201 height 14
